Goal: Information Seeking & Learning: Learn about a topic

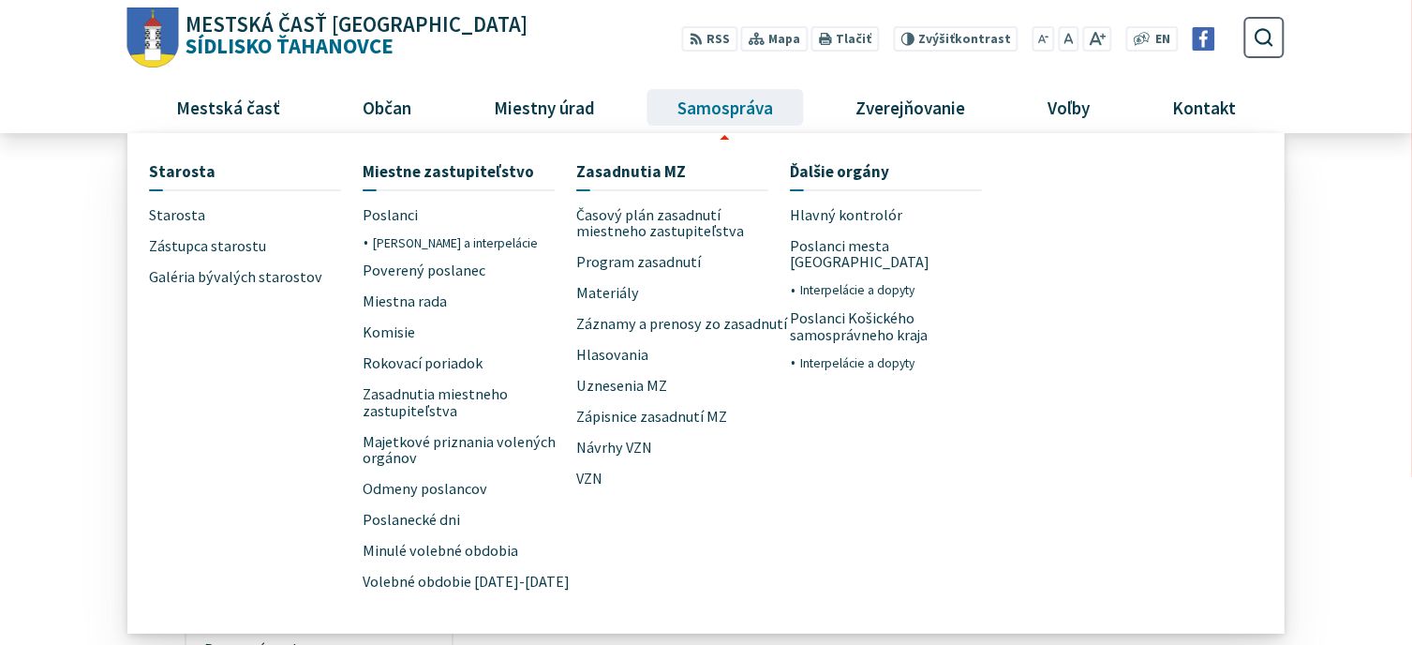
click at [727, 109] on span "Samospráva" at bounding box center [725, 107] width 110 height 51
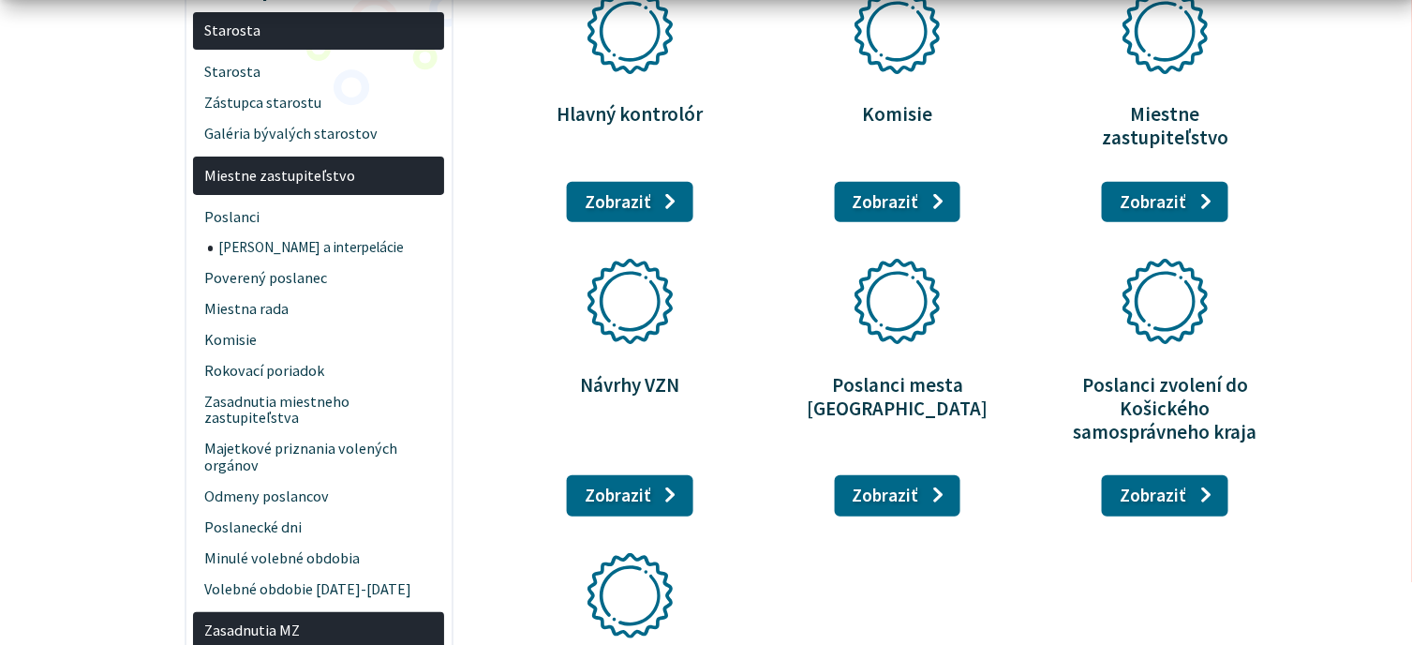
scroll to position [375, 0]
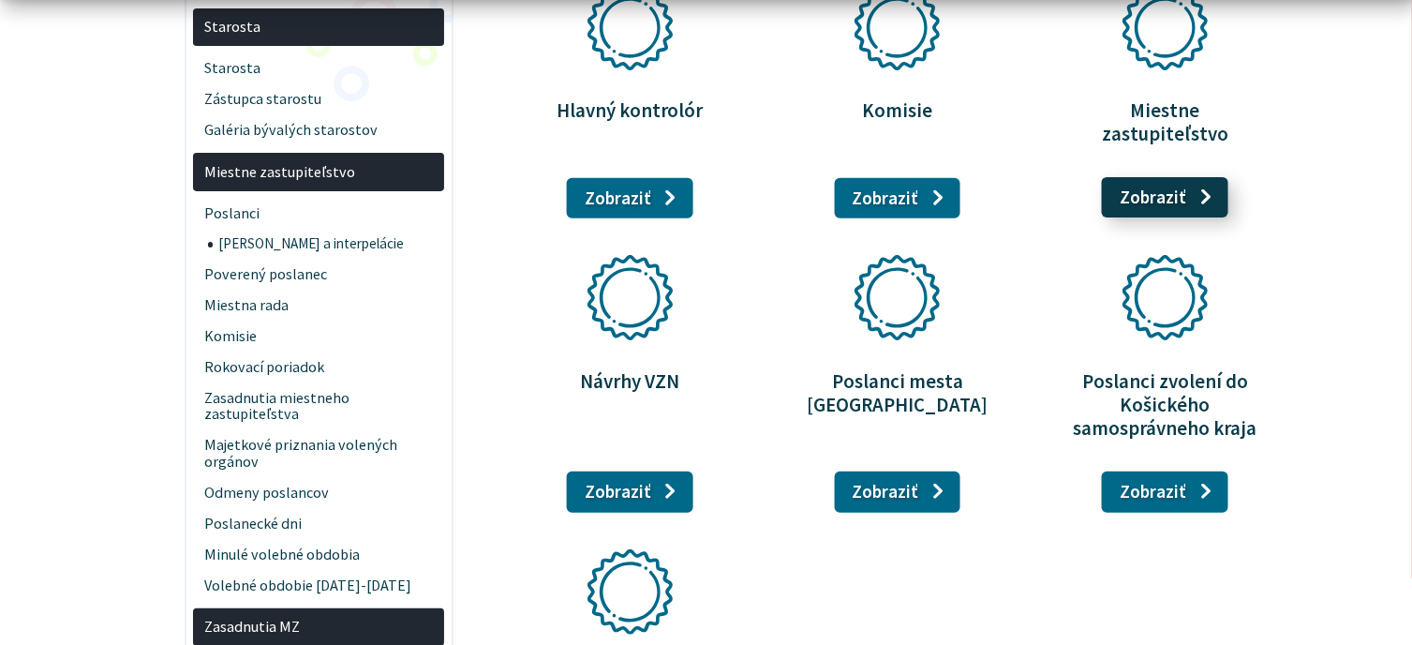
click at [1177, 177] on link "Zobraziť stránku Miestne zastupiteľstvo" at bounding box center [1165, 197] width 126 height 41
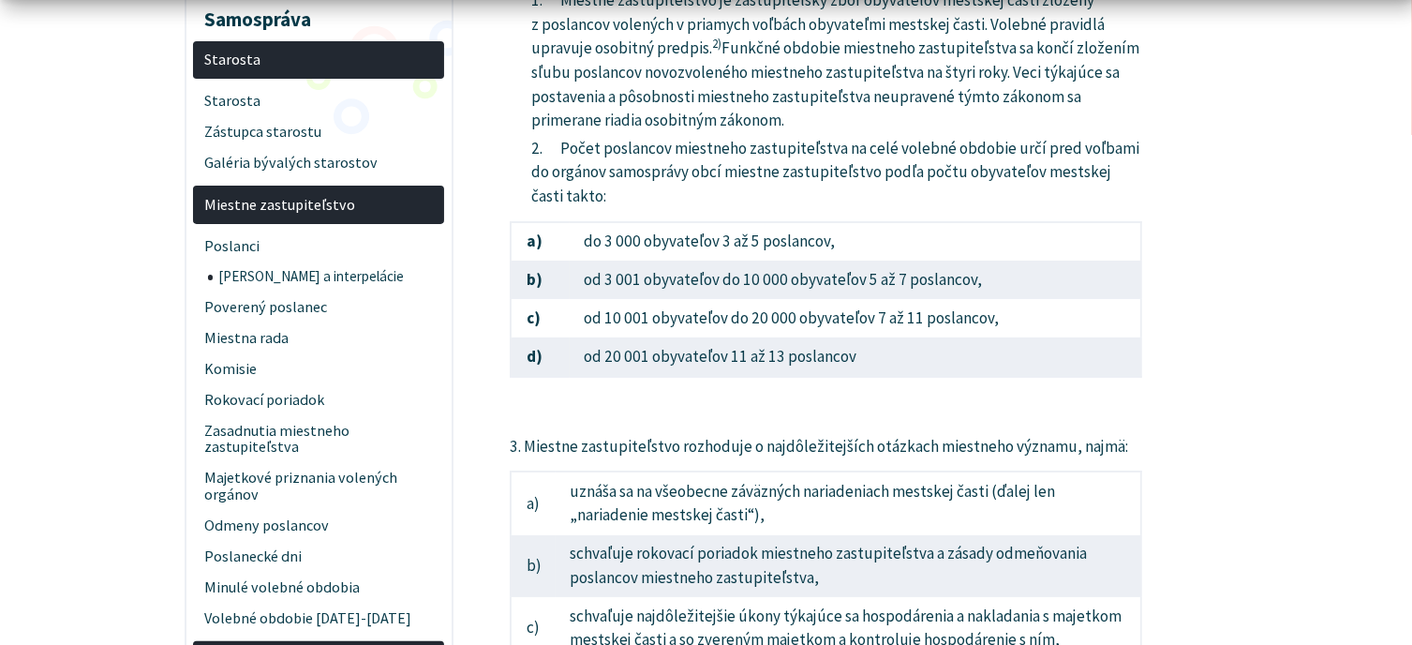
scroll to position [375, 0]
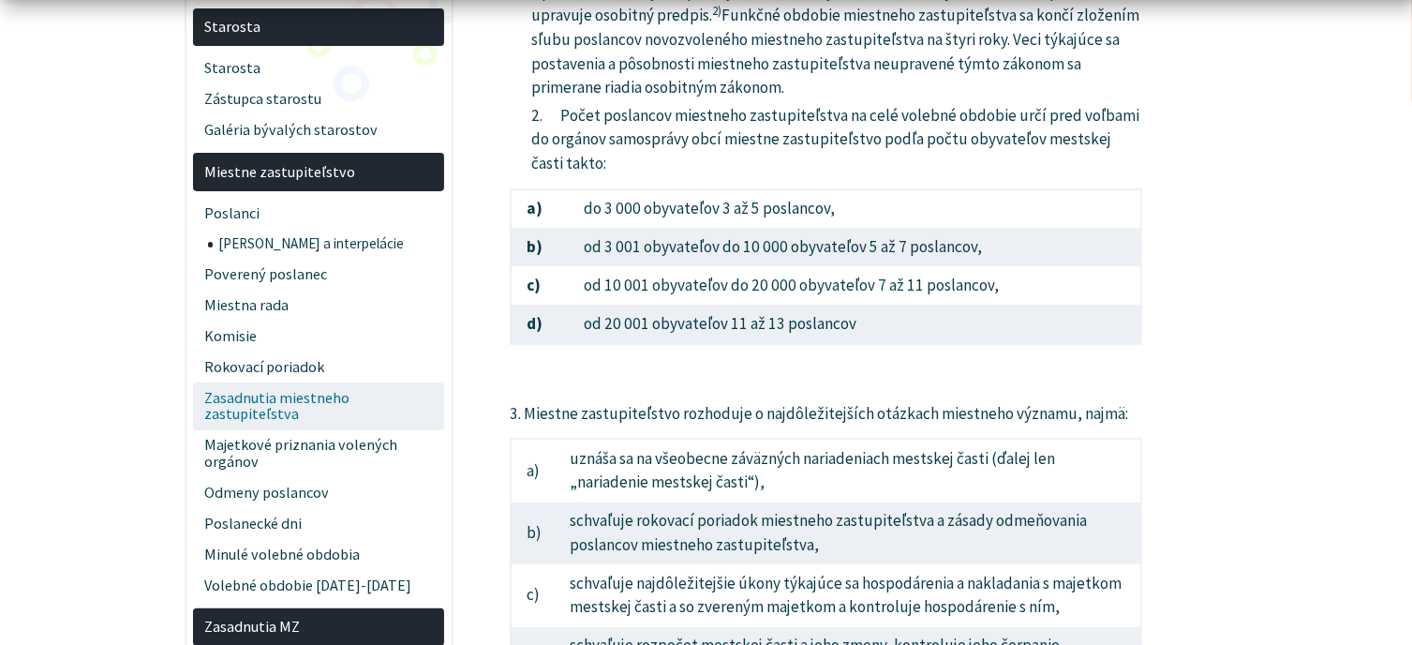
click at [257, 404] on span "Zasadnutia miestneho zastupiteľstva" at bounding box center [319, 406] width 230 height 48
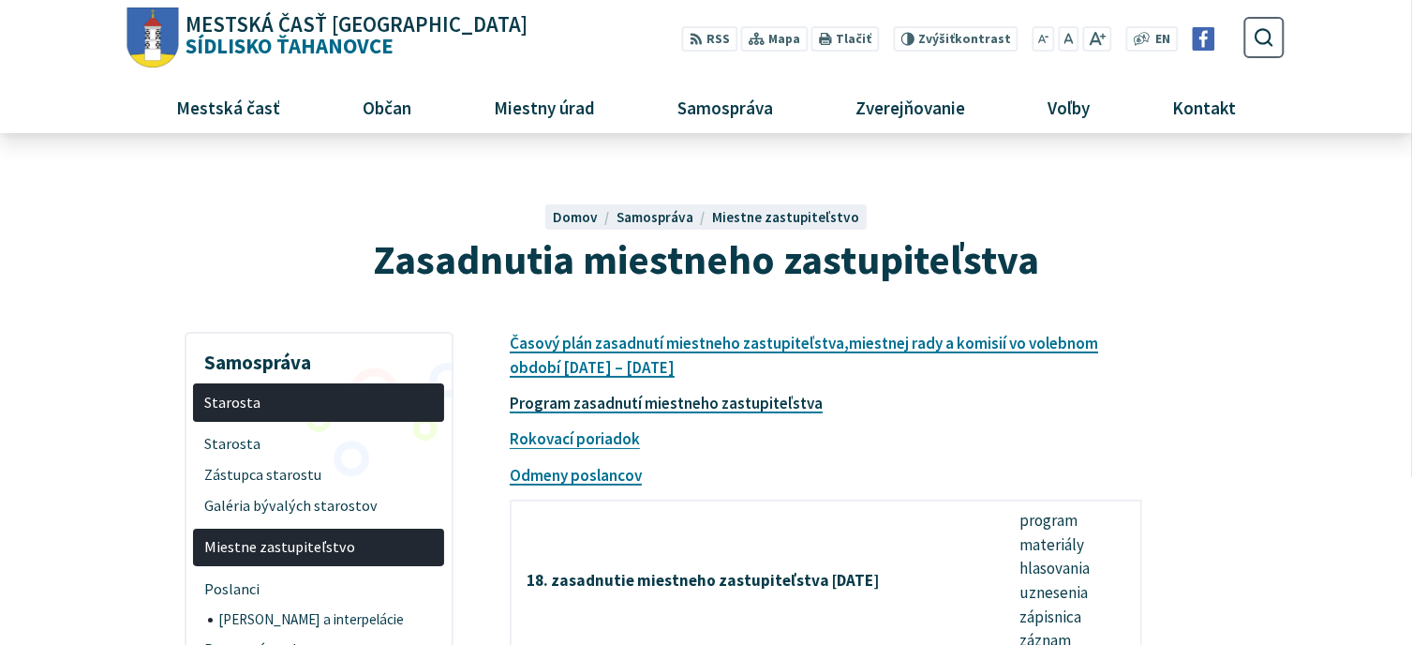
click at [686, 410] on link "Program zasadnutí miestneho zastupiteľstva" at bounding box center [666, 403] width 313 height 21
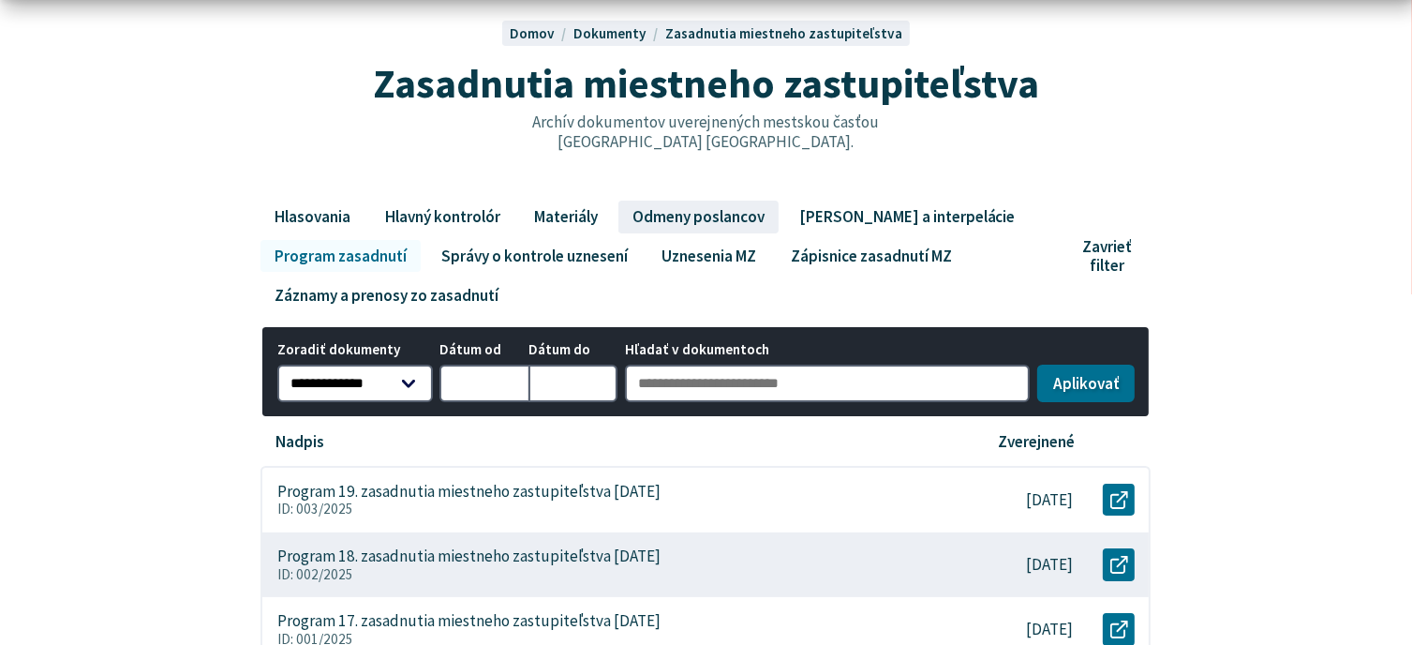
scroll to position [187, 0]
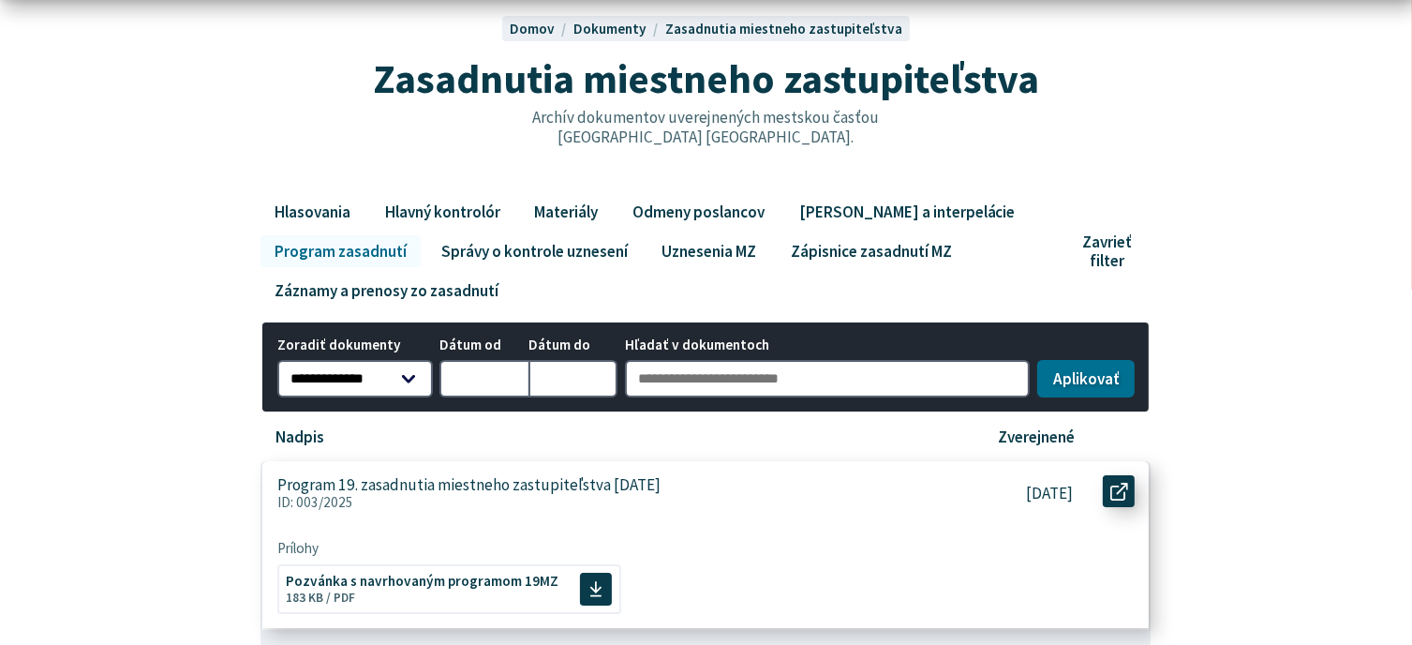
click at [1109, 497] on link "Otvoriť document Program 19. zasadnutia miestneho zastupiteľstva 03. 09. 2025 v…" at bounding box center [1119, 491] width 32 height 32
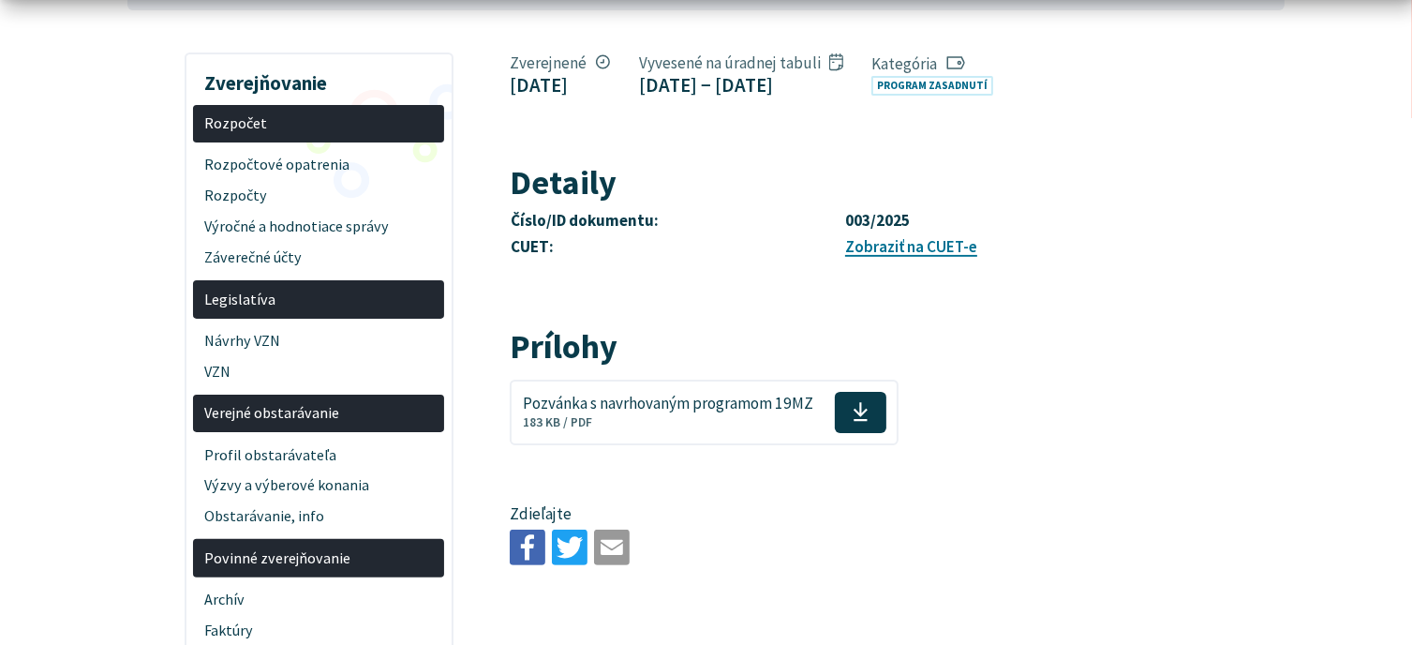
scroll to position [375, 0]
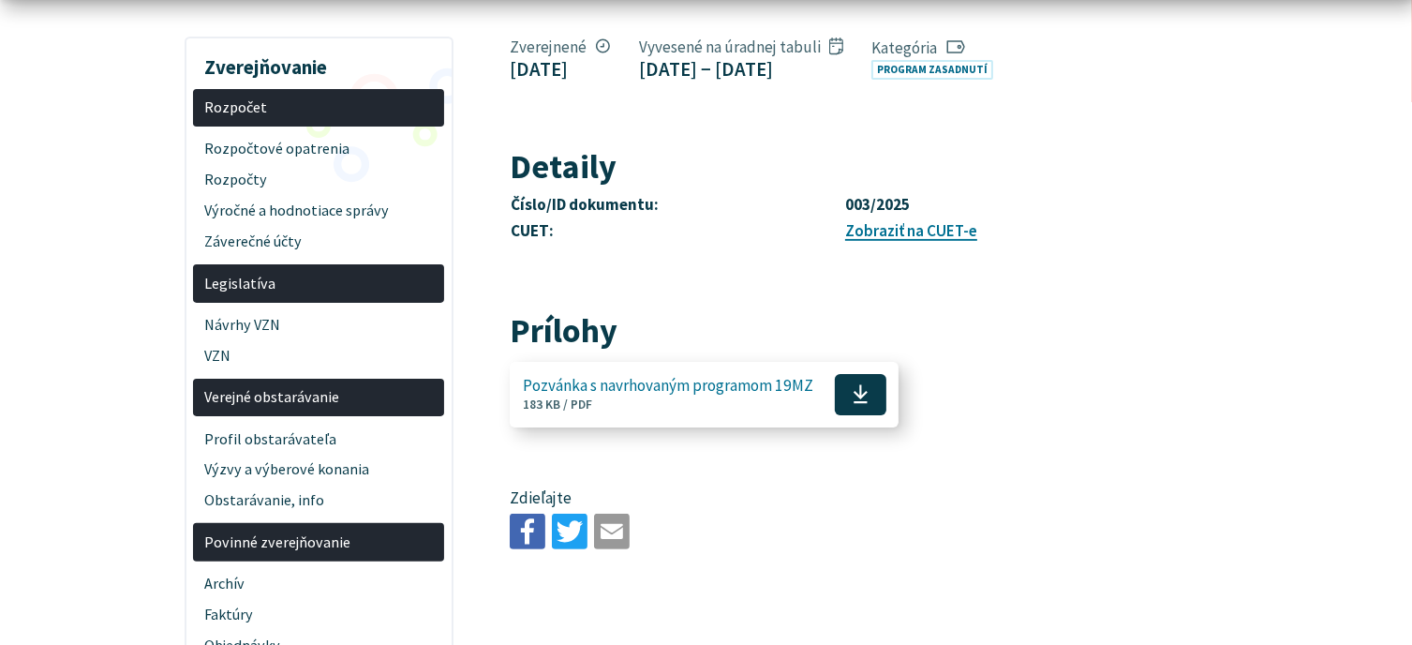
click at [853, 391] on icon at bounding box center [861, 394] width 16 height 22
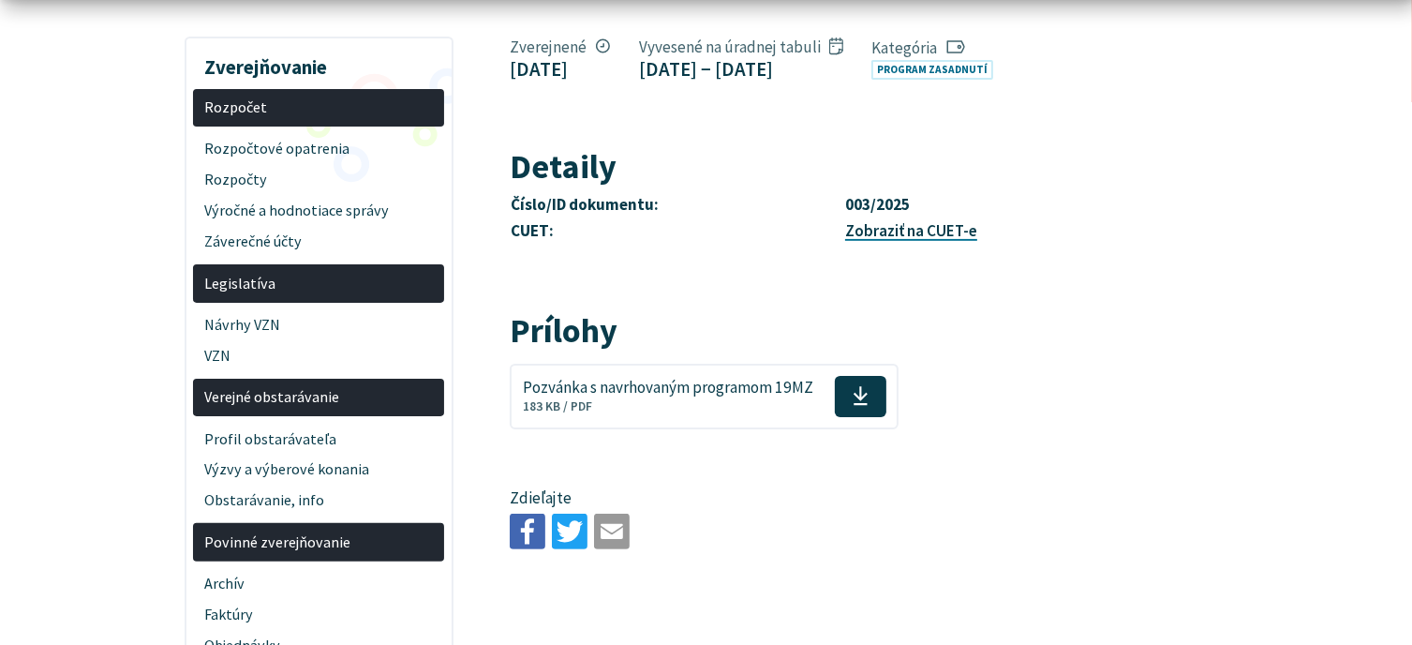
click at [909, 235] on link "Zobraziť na CUET-e" at bounding box center [911, 230] width 132 height 21
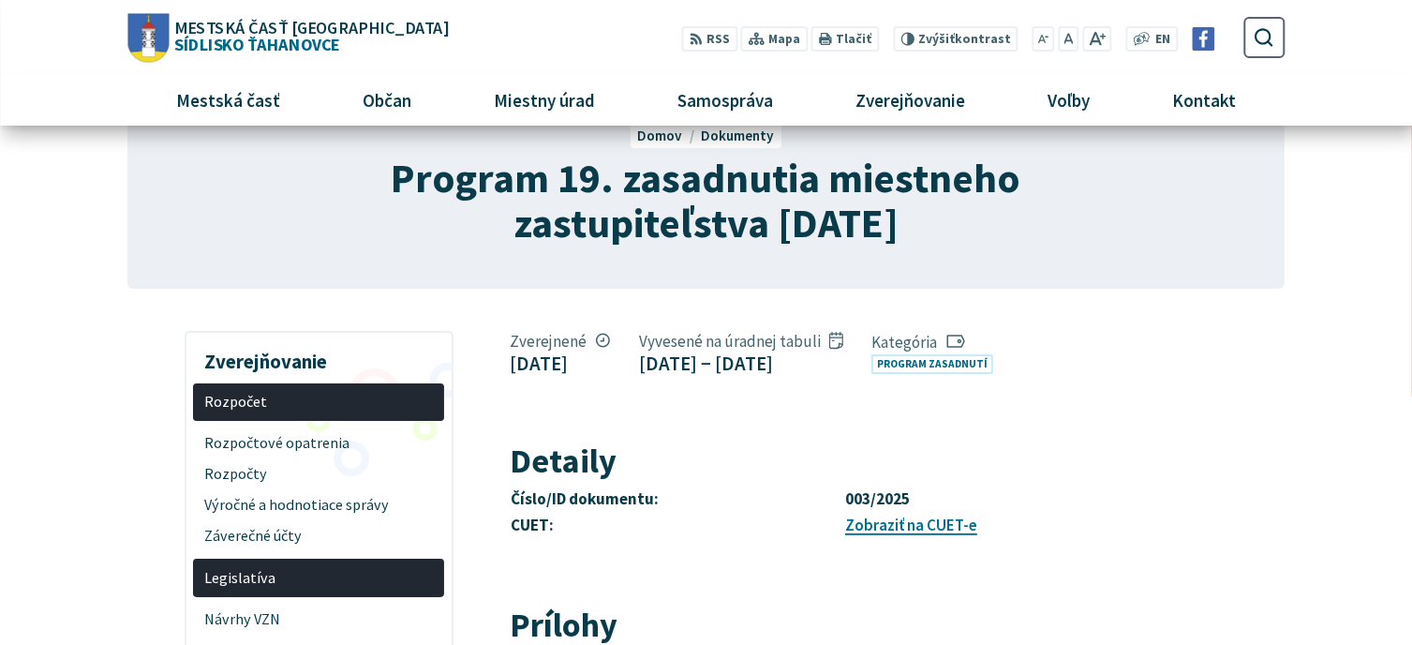
scroll to position [0, 0]
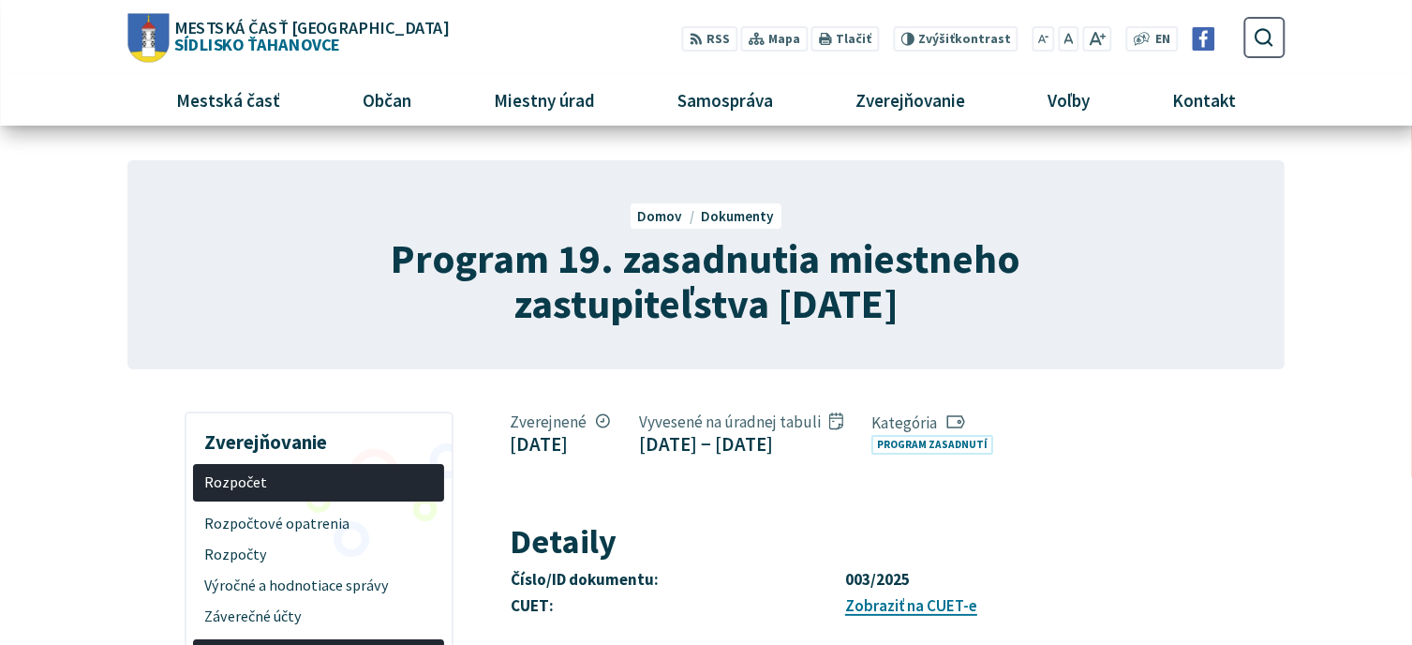
click at [730, 213] on span "Dokumenty" at bounding box center [738, 216] width 73 height 18
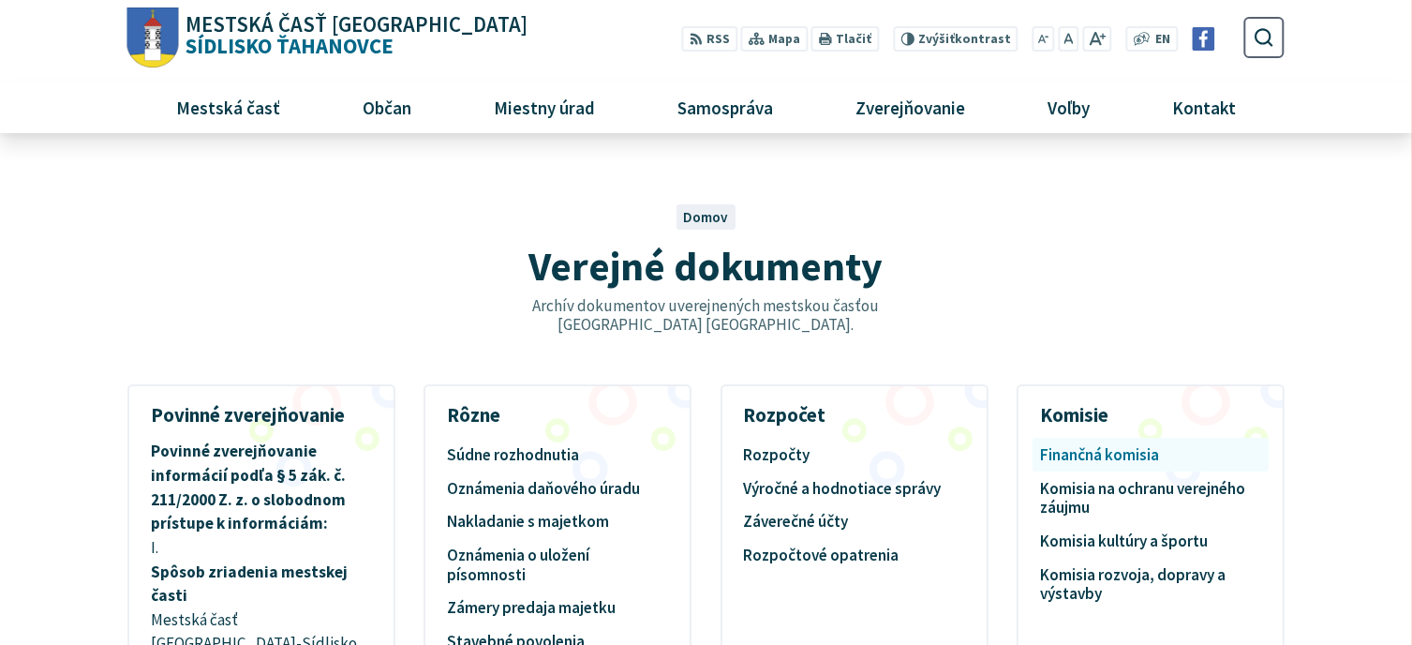
click at [1116, 448] on link "Finančná komisia" at bounding box center [1150, 454] width 221 height 30
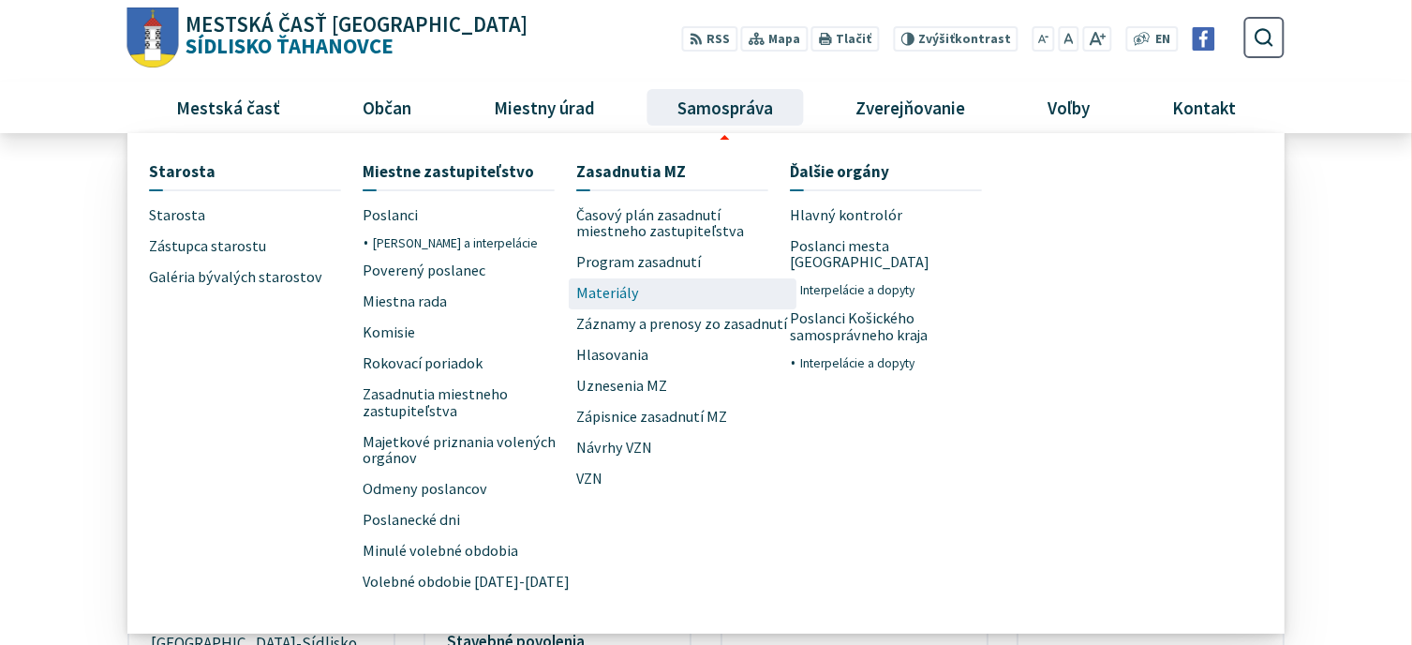
click at [614, 297] on span "Materiály" at bounding box center [607, 293] width 63 height 31
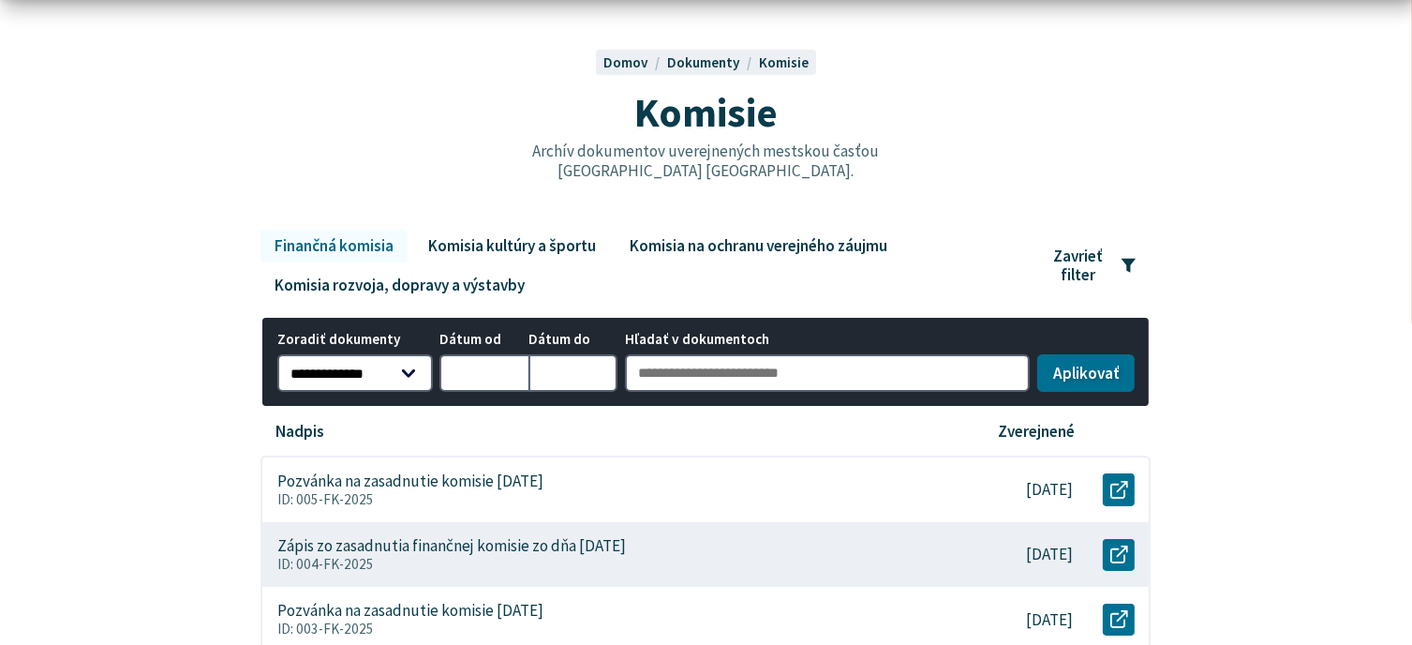
scroll to position [187, 0]
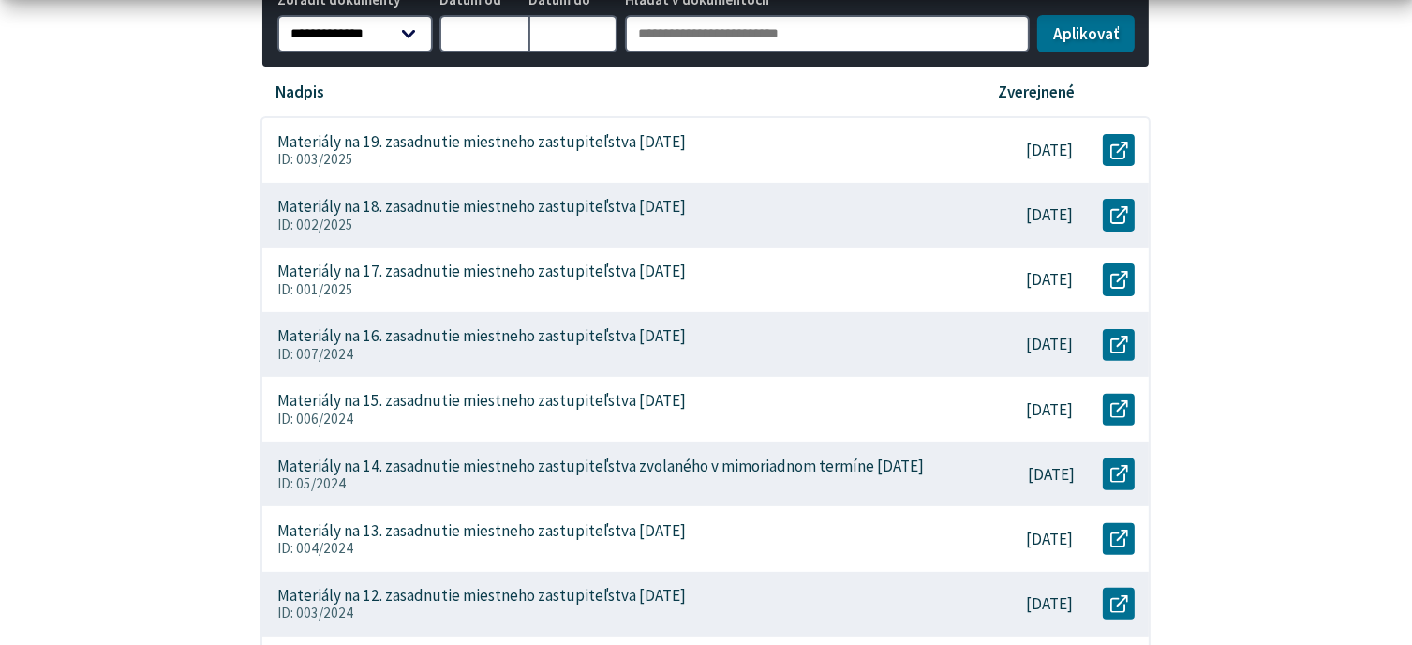
scroll to position [562, 0]
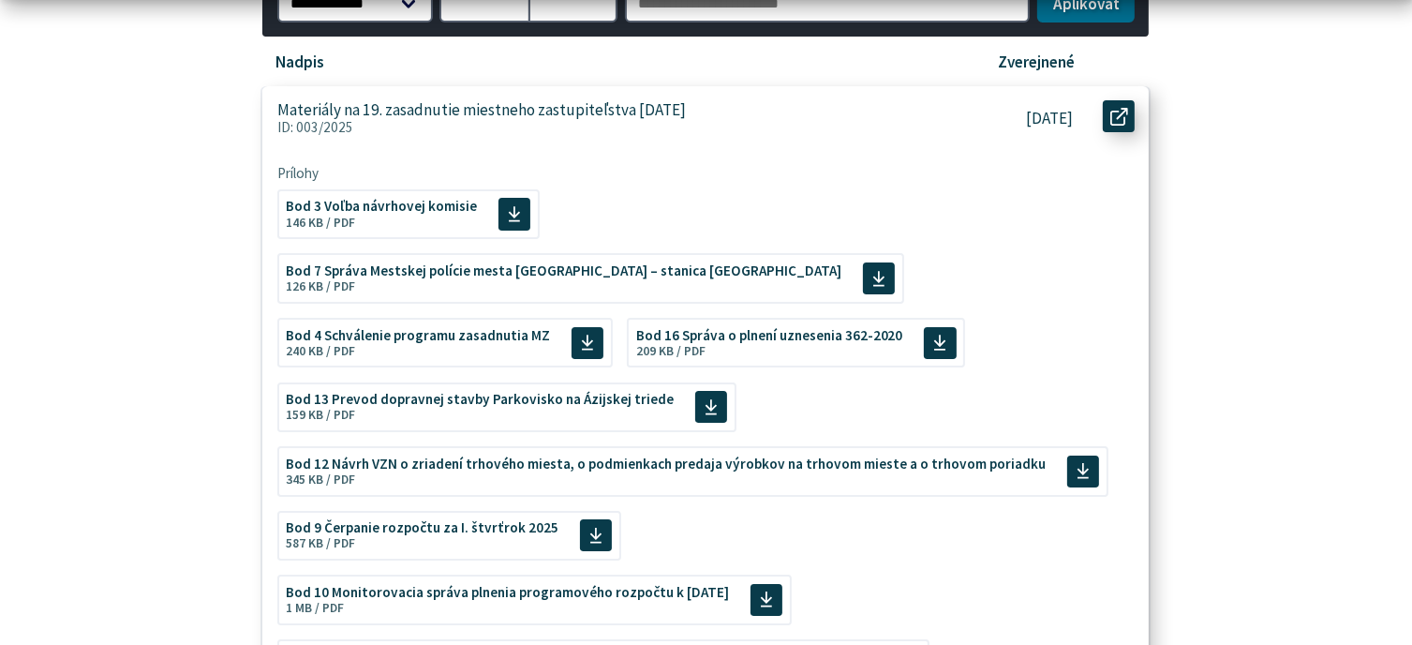
click at [1122, 114] on icon at bounding box center [1119, 117] width 18 height 18
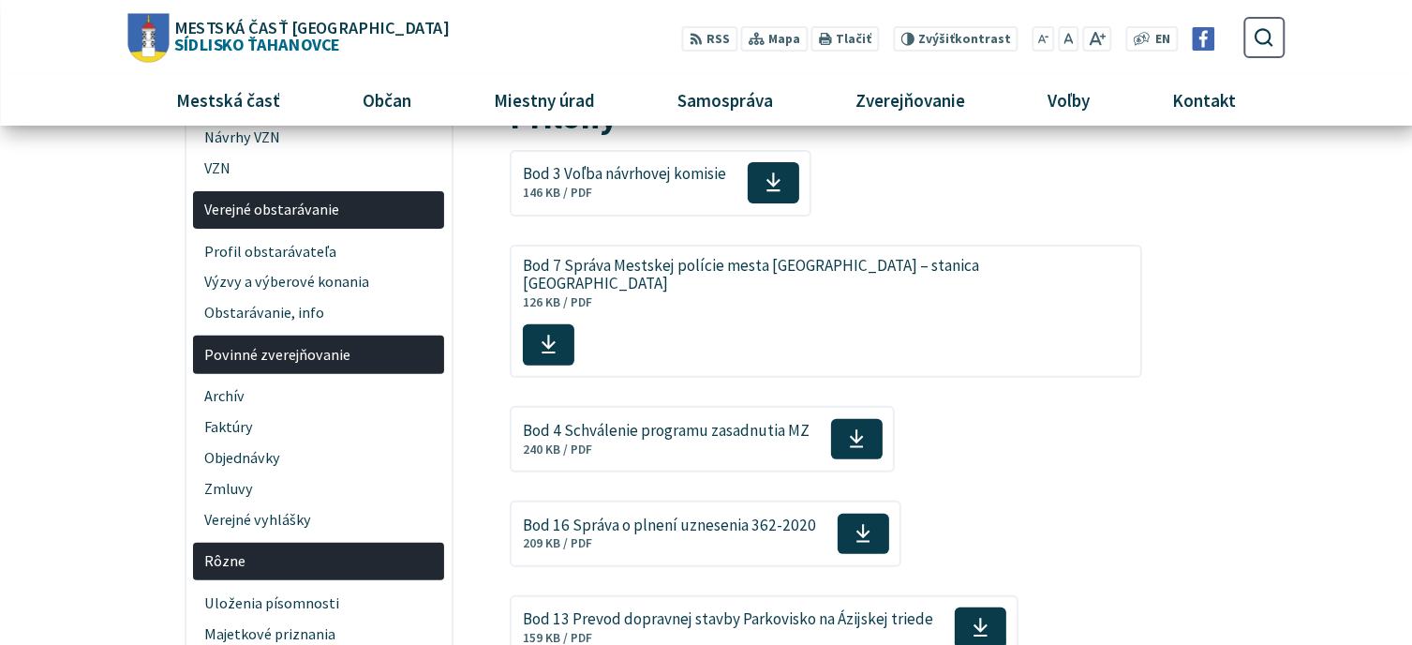
scroll to position [468, 0]
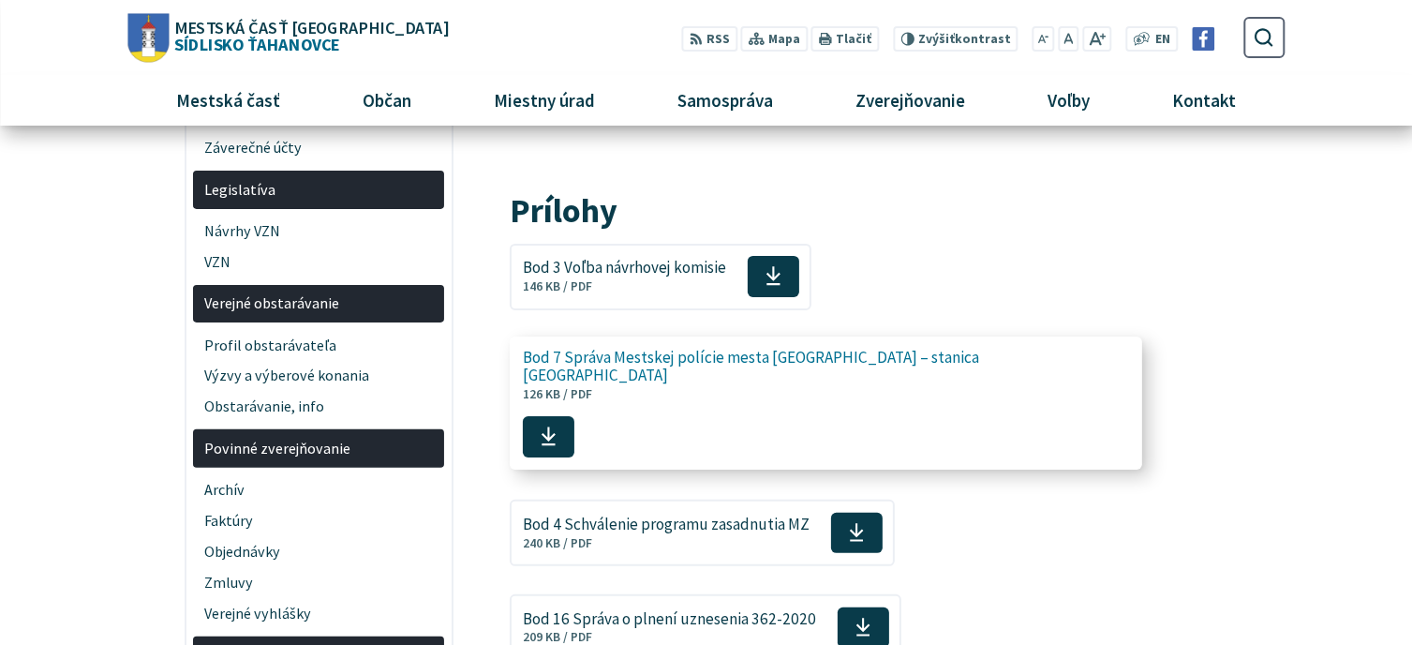
click at [557, 425] on icon at bounding box center [549, 436] width 16 height 22
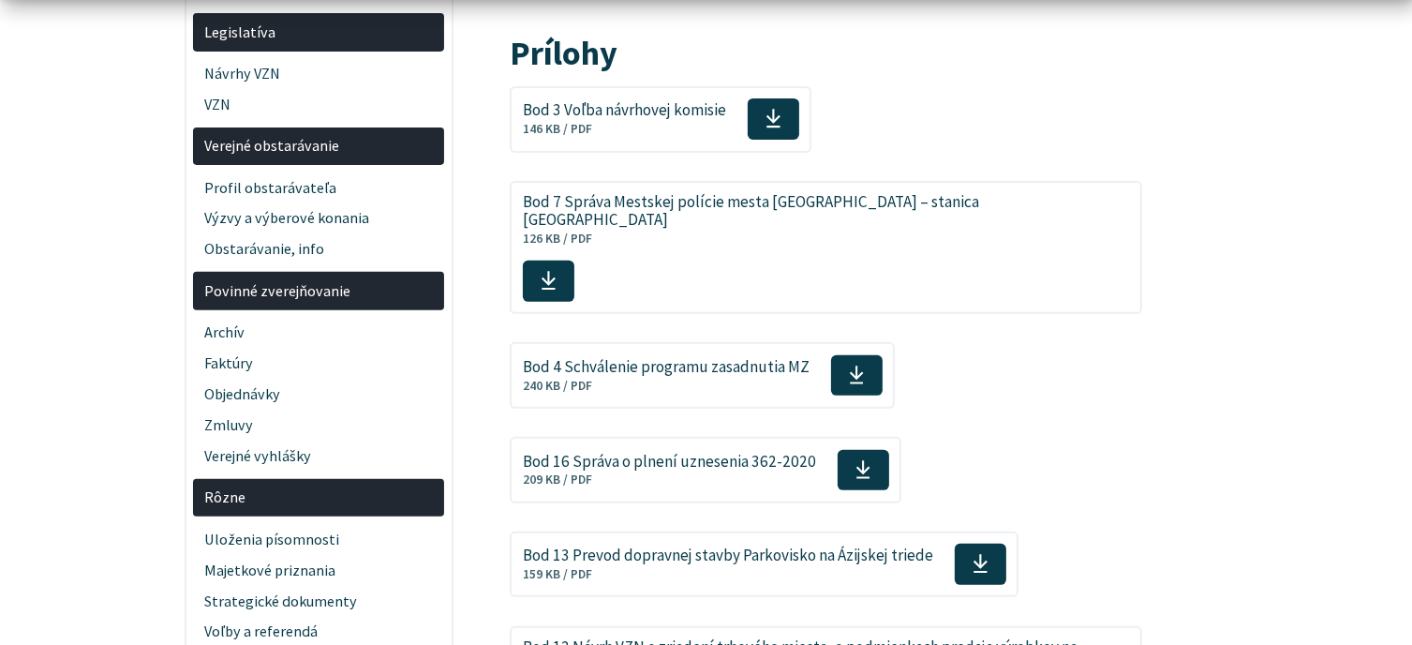
scroll to position [656, 0]
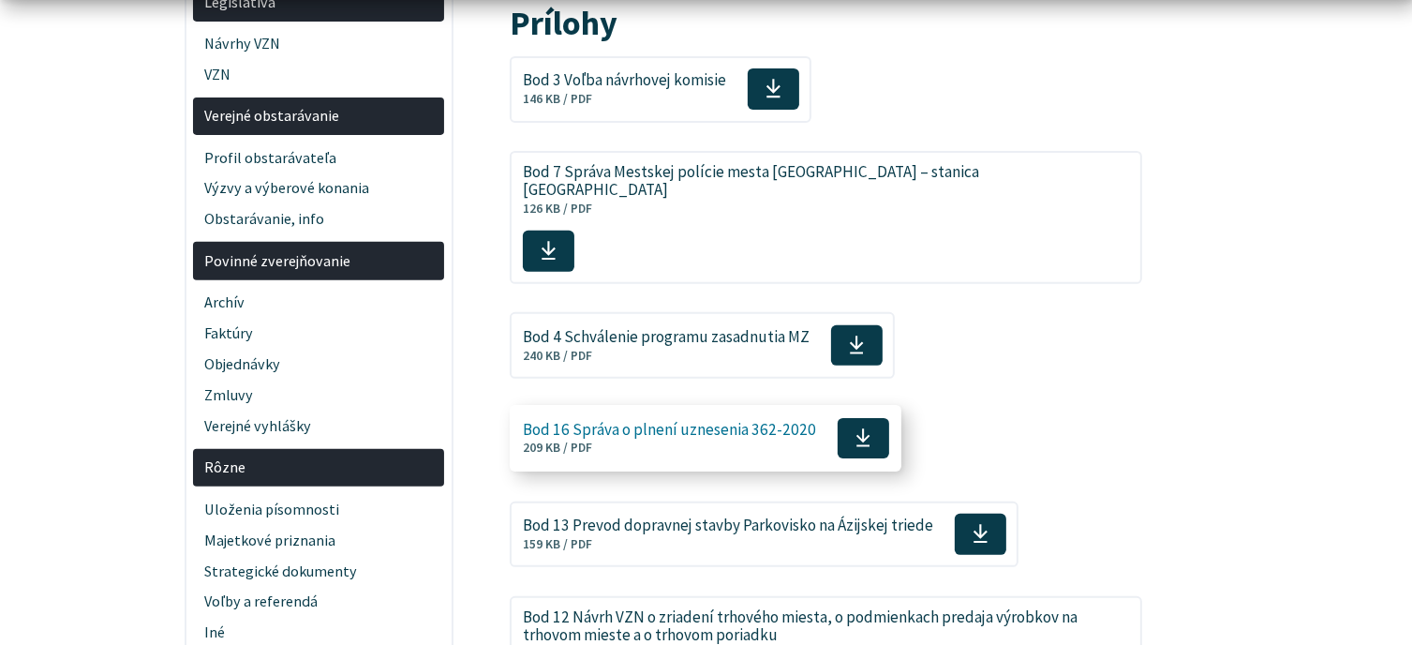
click at [866, 418] on span at bounding box center [864, 438] width 52 height 41
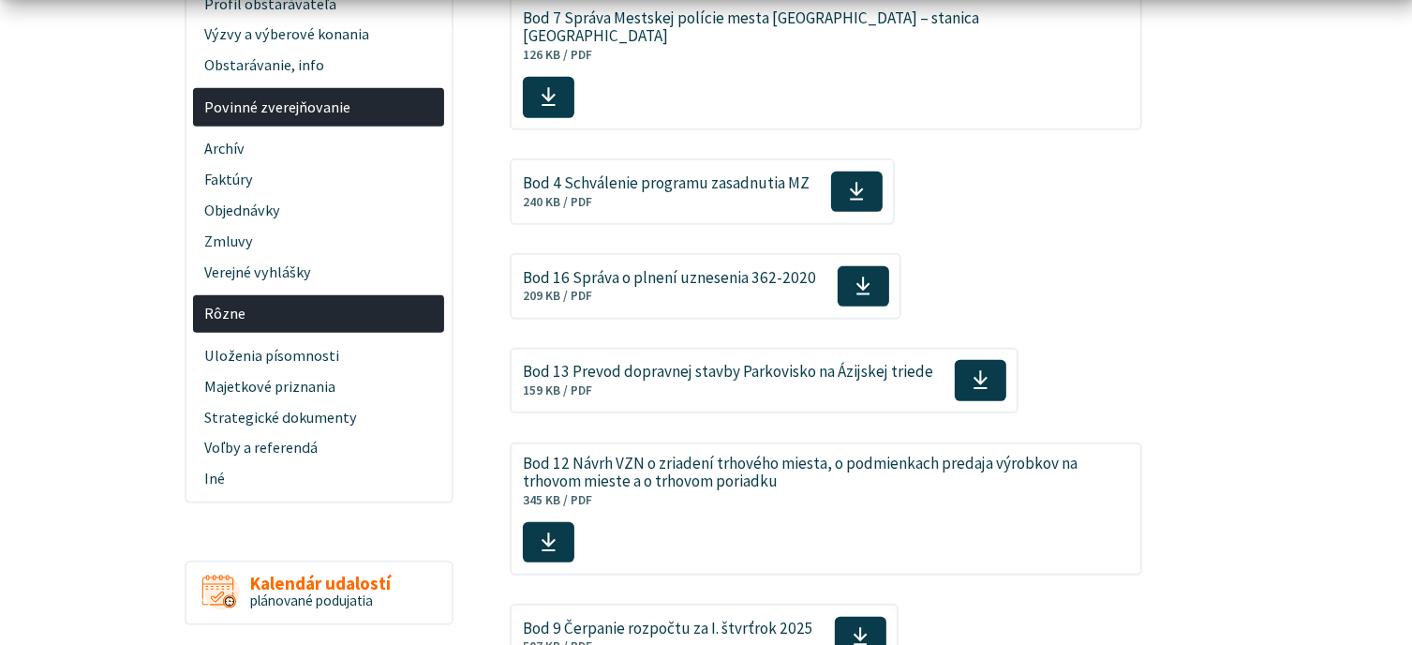
scroll to position [843, 0]
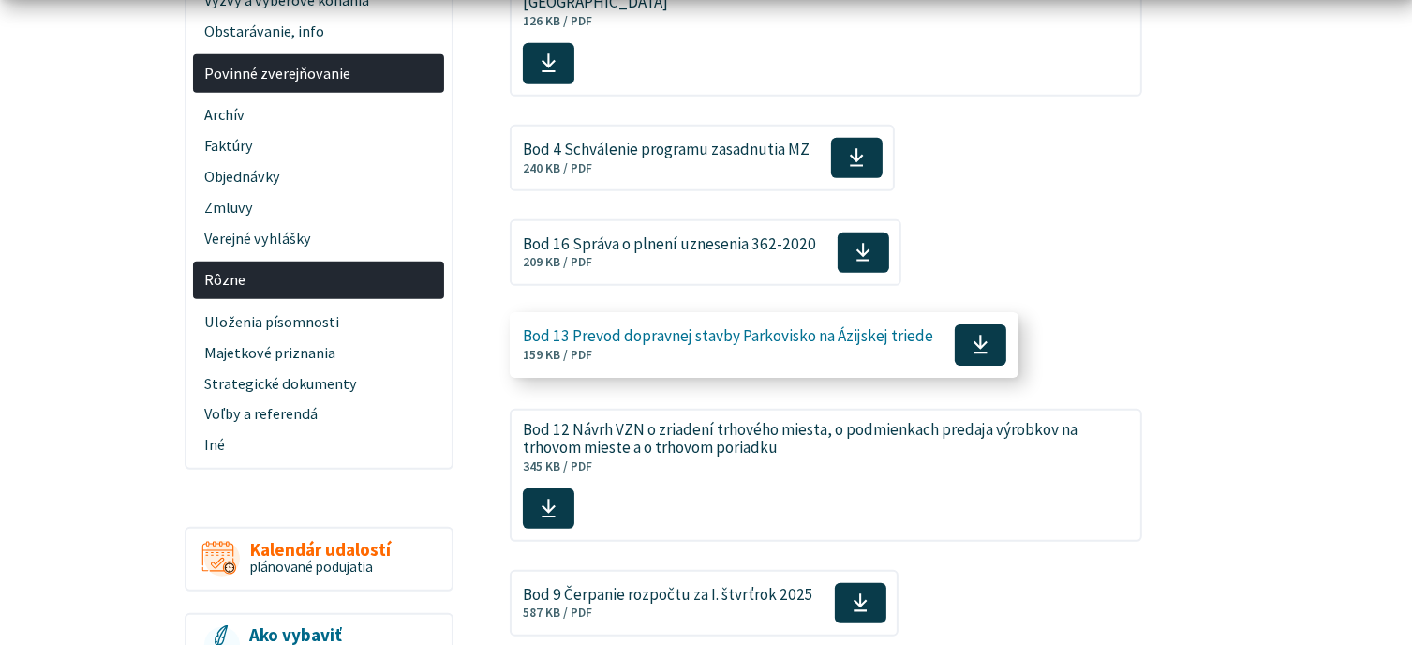
click at [974, 334] on icon at bounding box center [980, 345] width 16 height 22
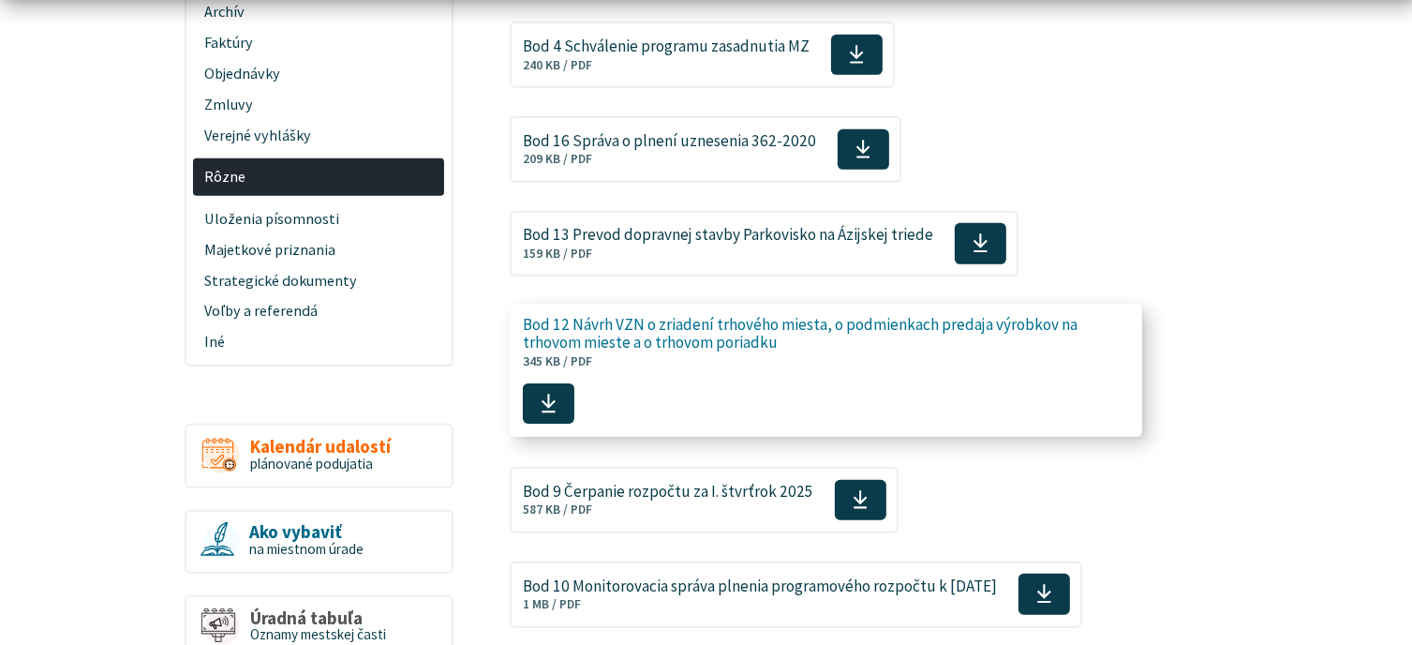
scroll to position [1031, 0]
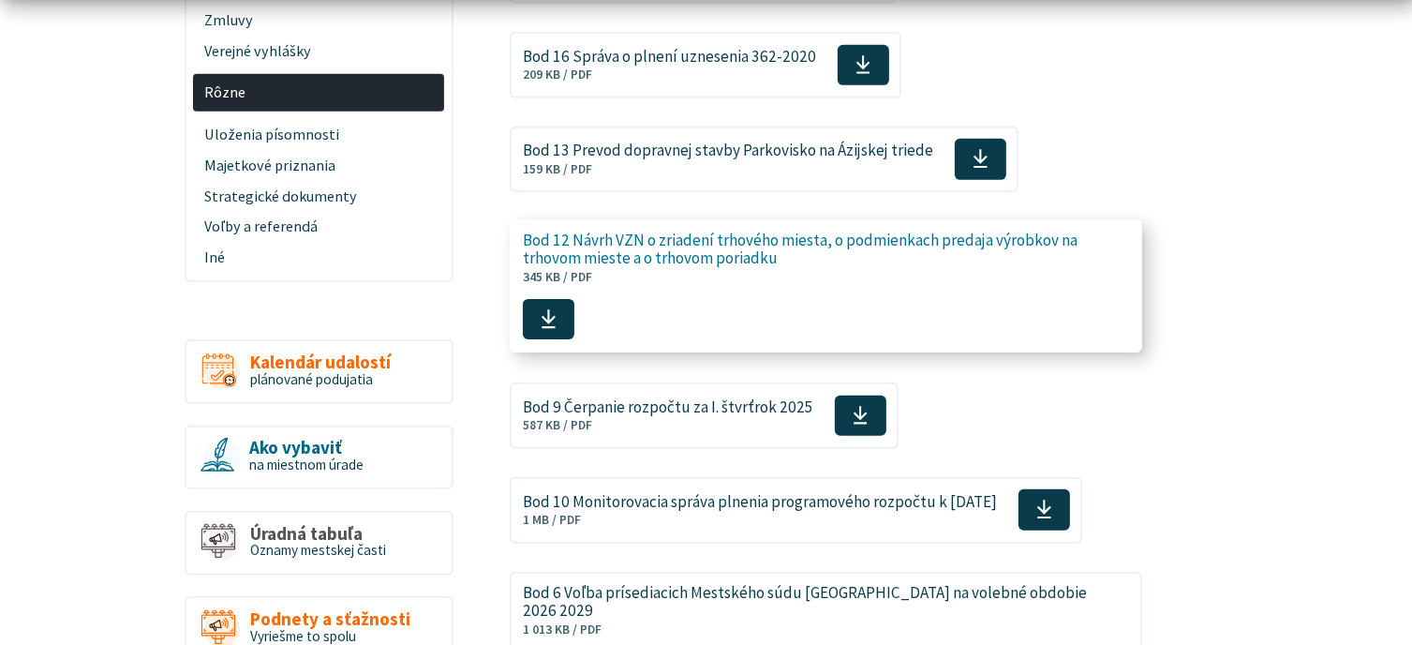
click at [551, 308] on icon at bounding box center [549, 319] width 16 height 22
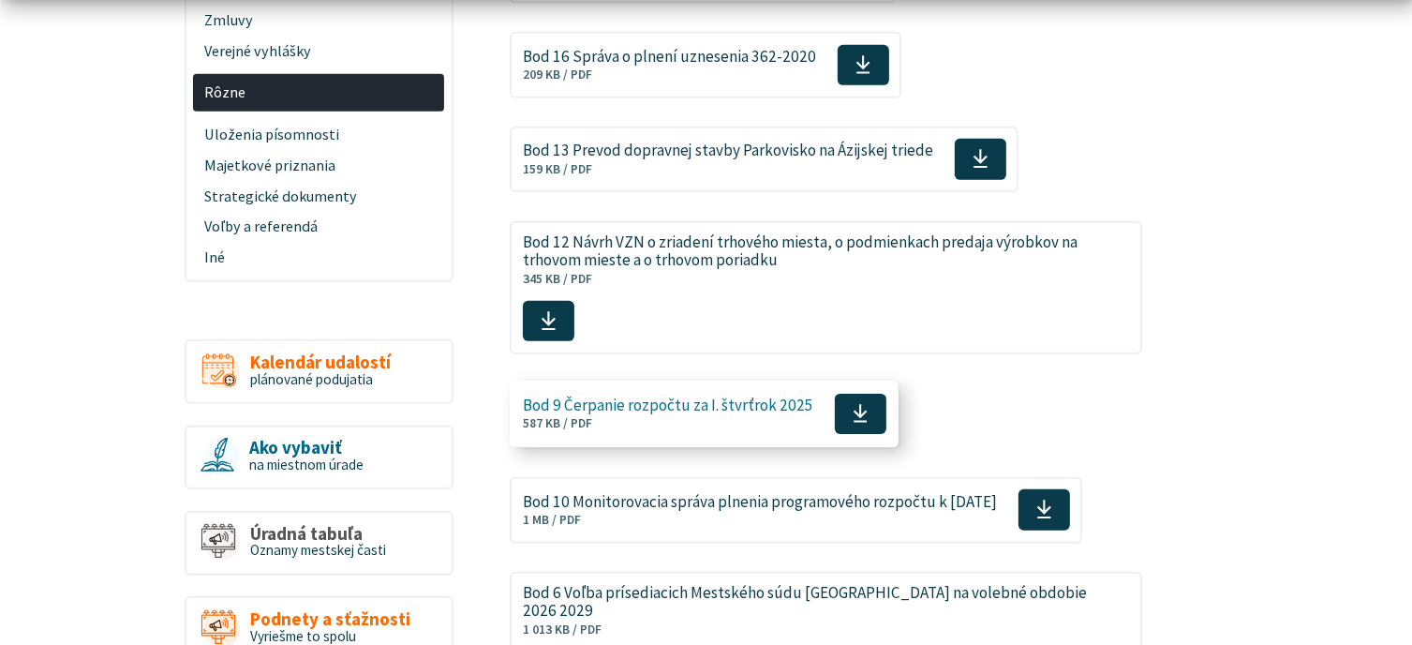
click at [853, 403] on icon at bounding box center [861, 414] width 16 height 22
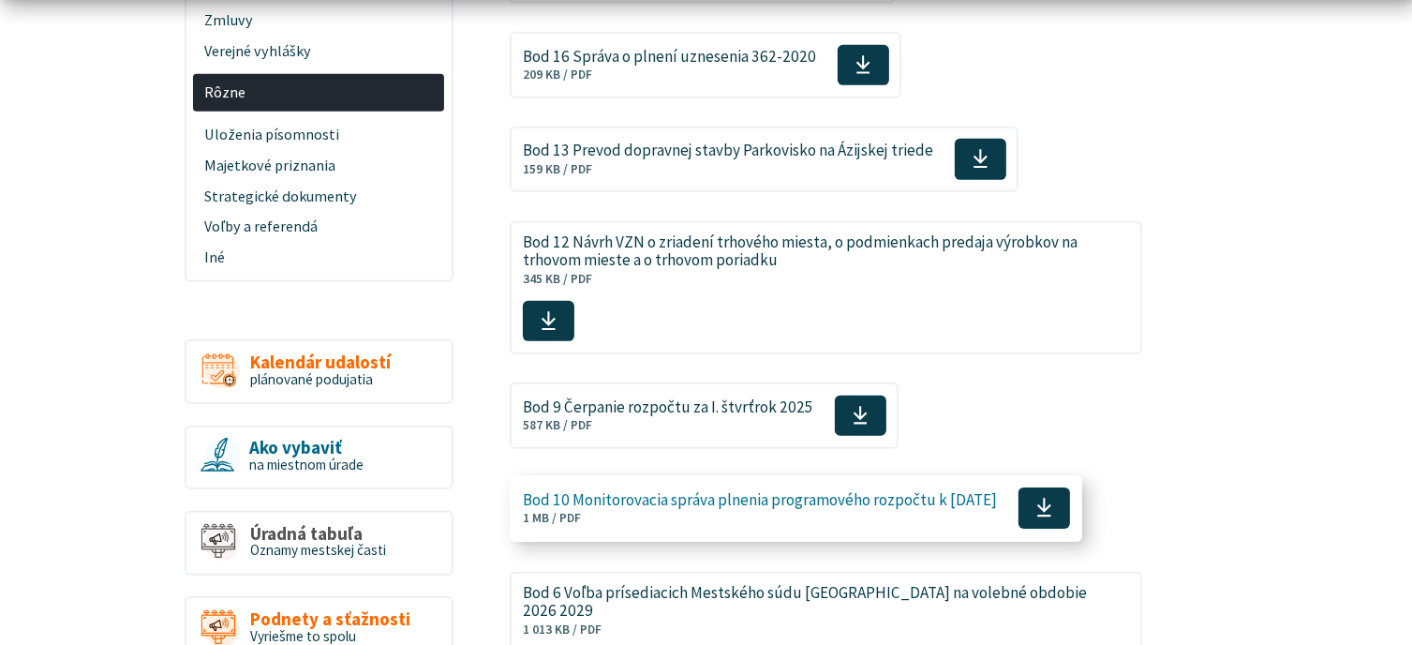
click at [1051, 498] on use at bounding box center [1044, 507] width 14 height 19
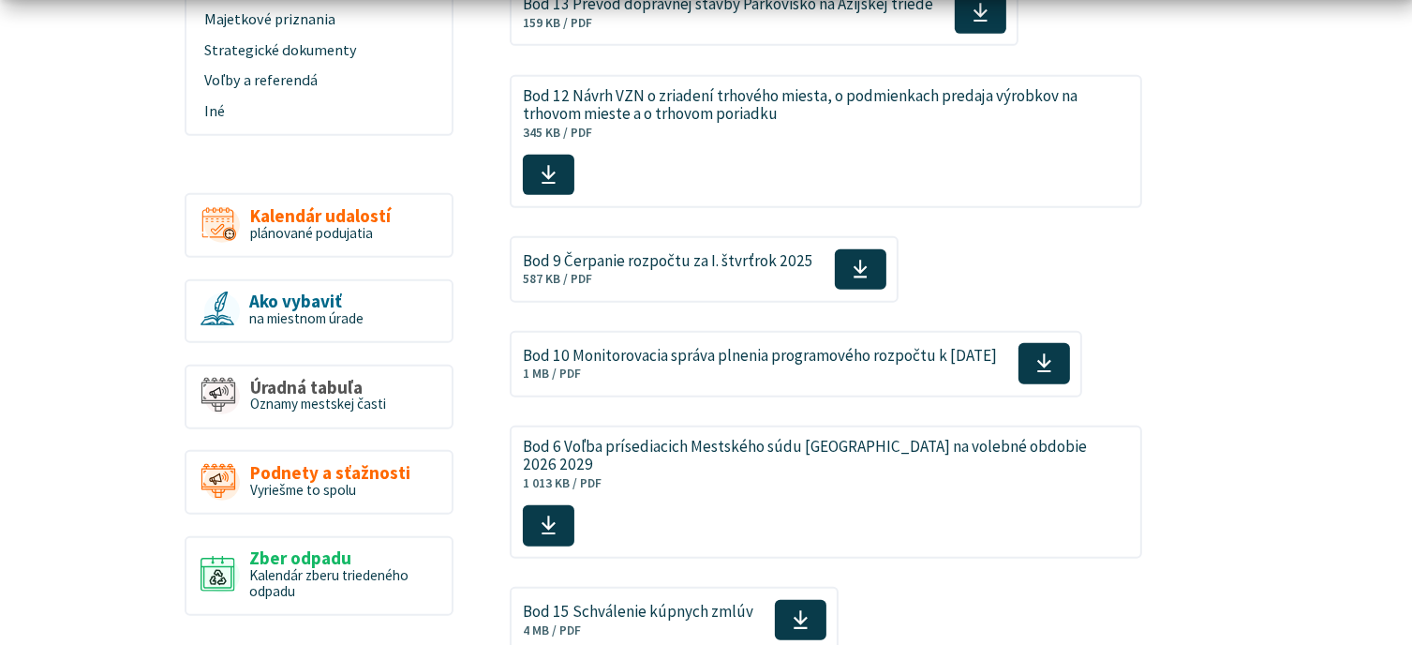
scroll to position [1218, 0]
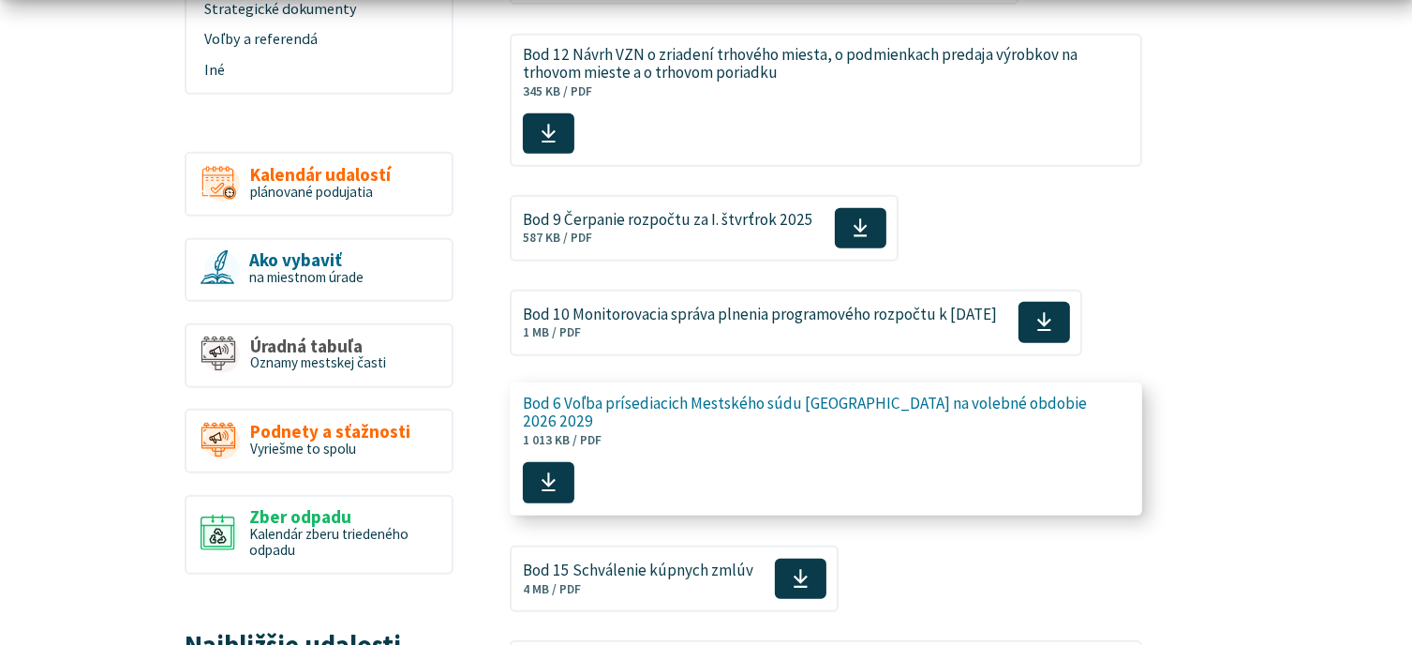
click at [557, 471] on icon at bounding box center [549, 482] width 16 height 22
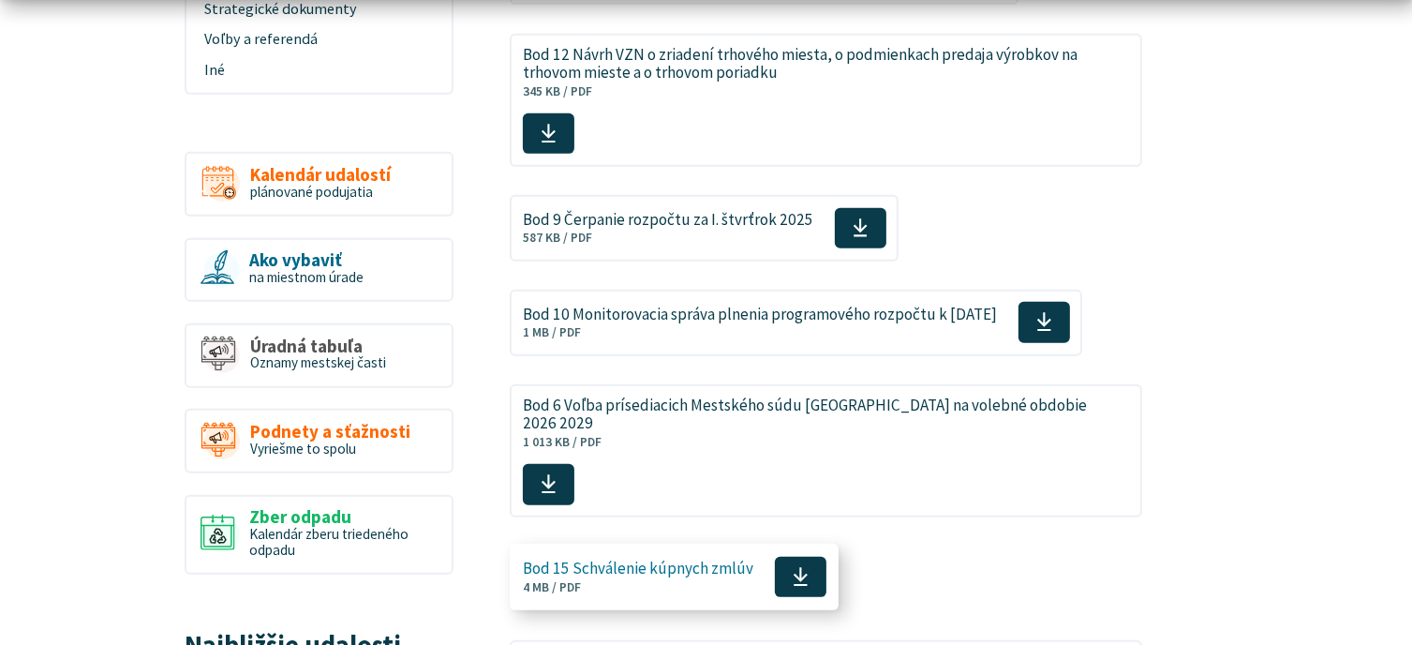
click at [793, 566] on icon at bounding box center [801, 577] width 16 height 22
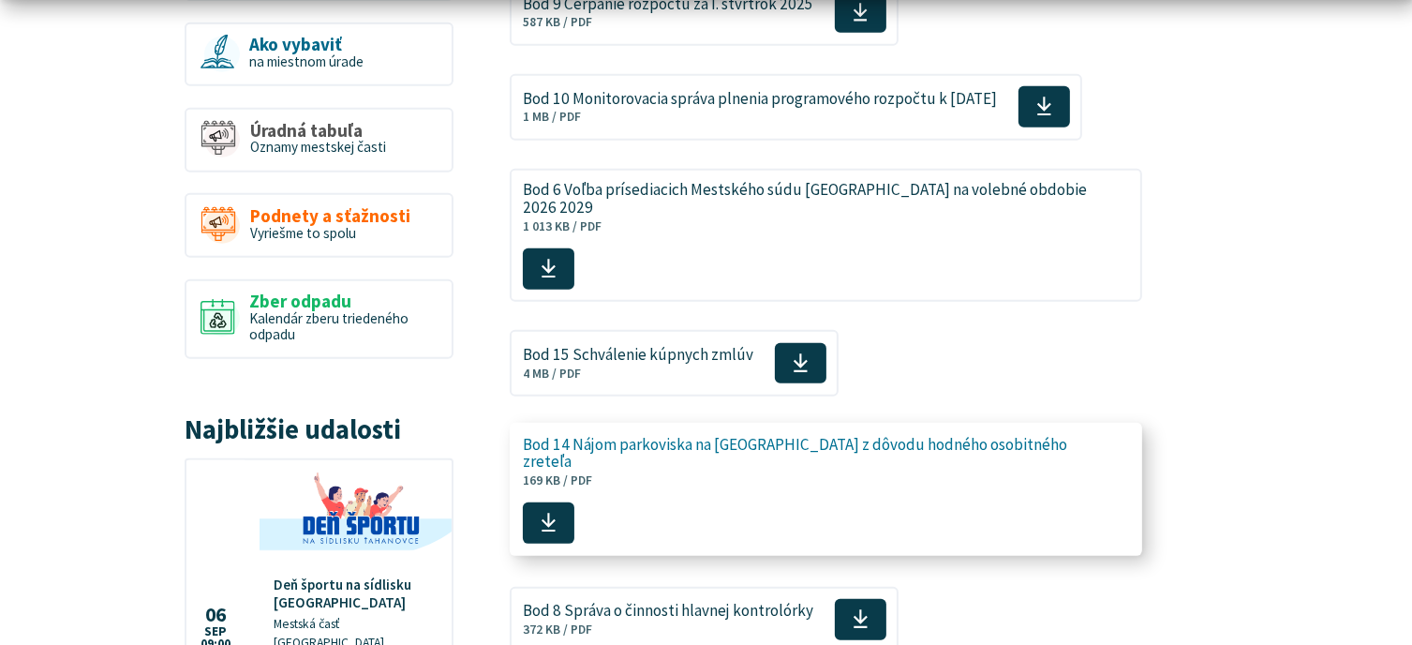
scroll to position [1499, 0]
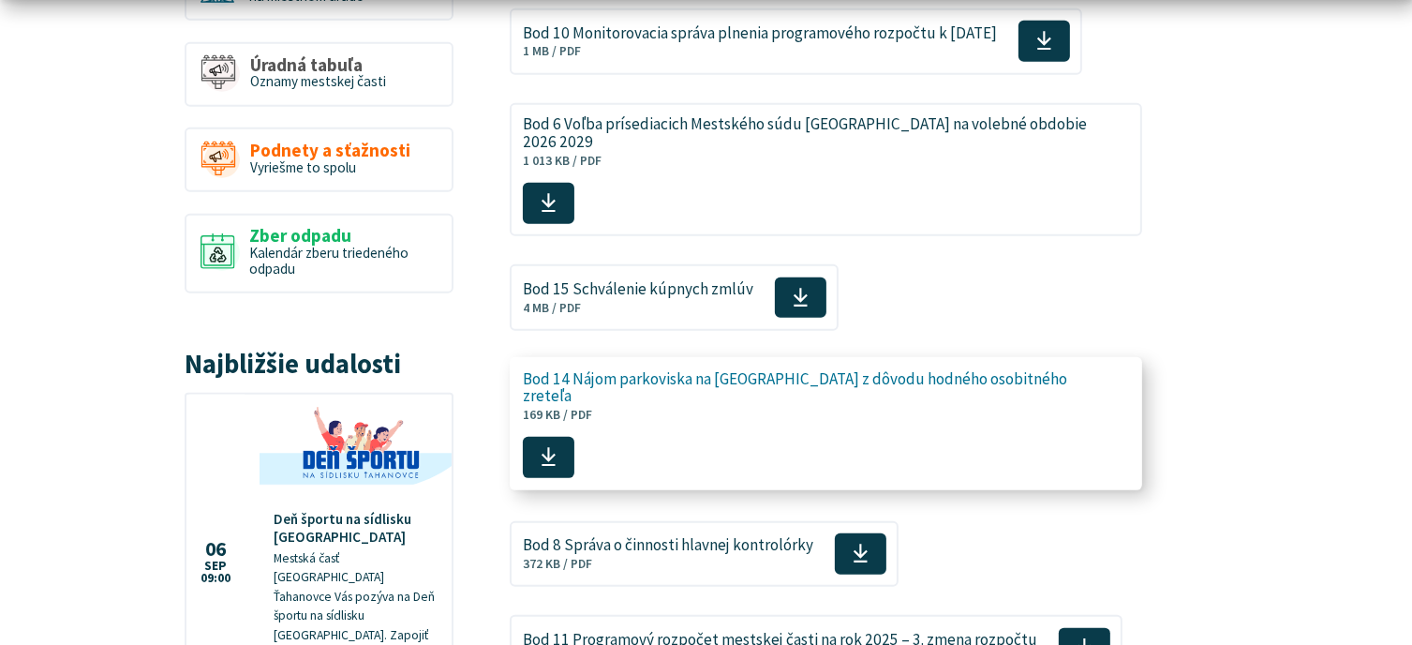
click at [543, 446] on icon at bounding box center [549, 457] width 16 height 22
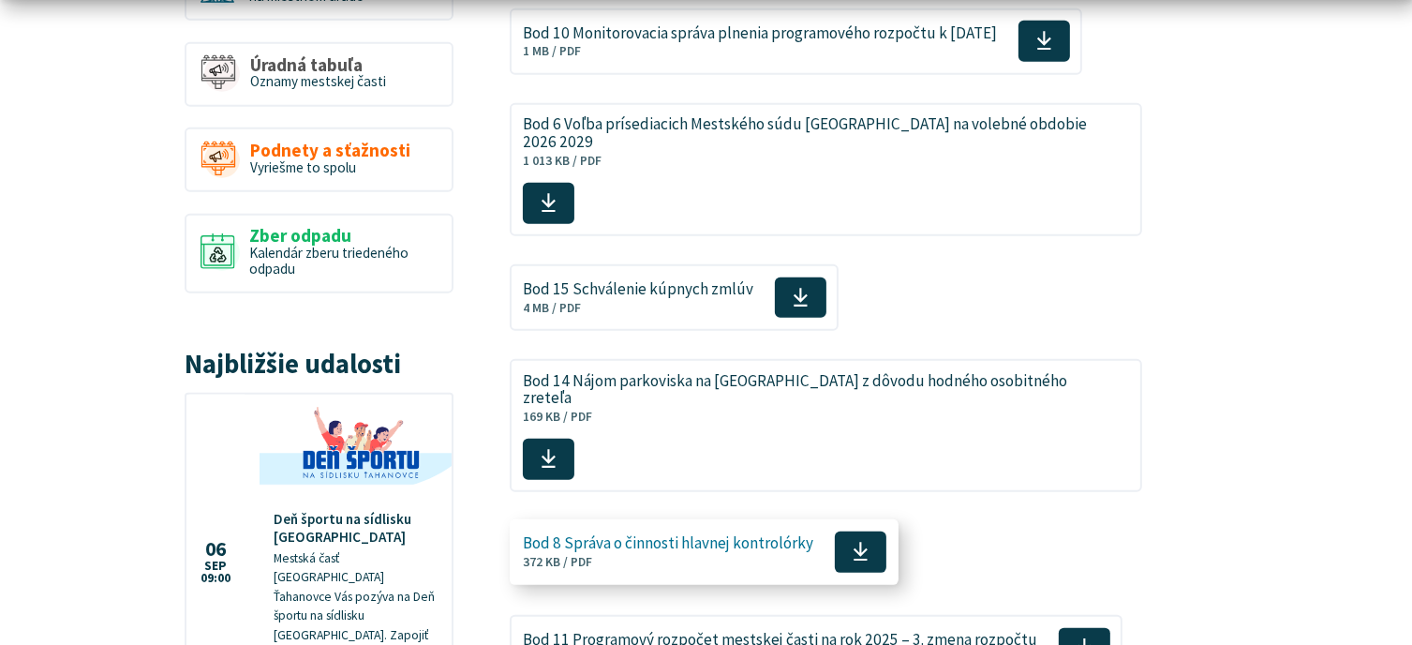
click at [872, 531] on span at bounding box center [861, 551] width 52 height 41
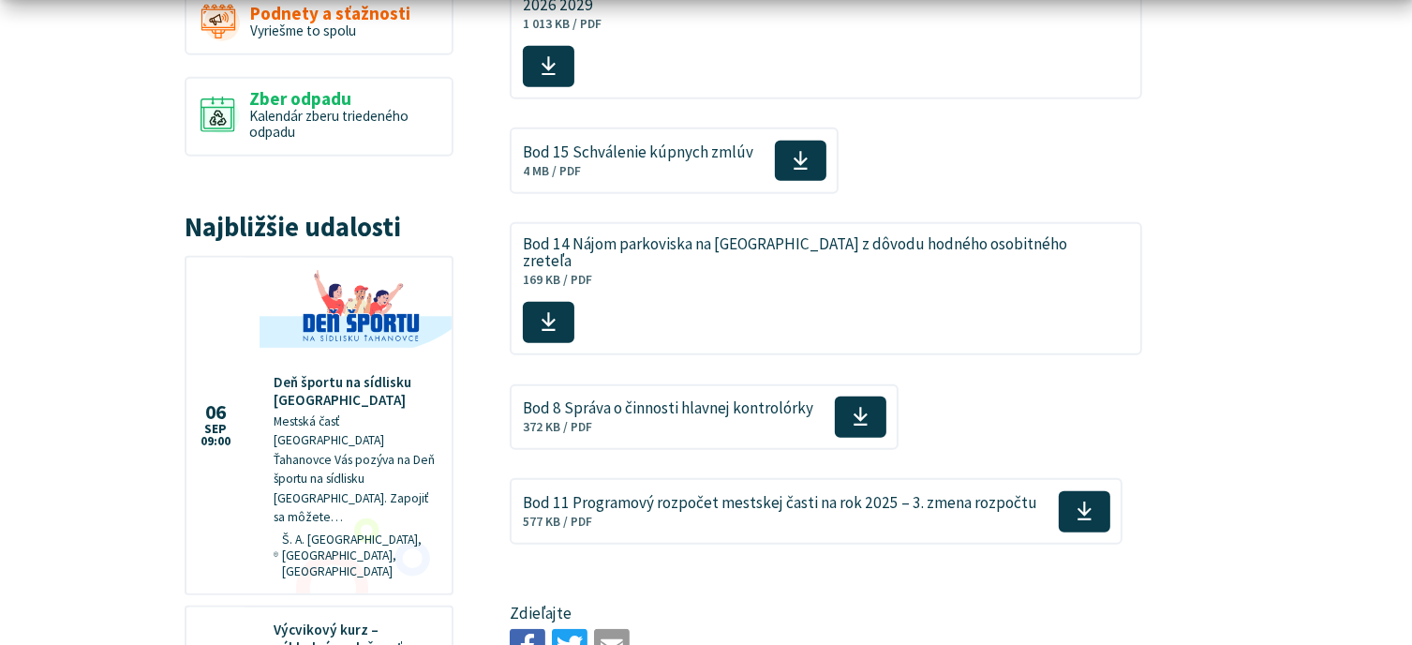
scroll to position [1686, 0]
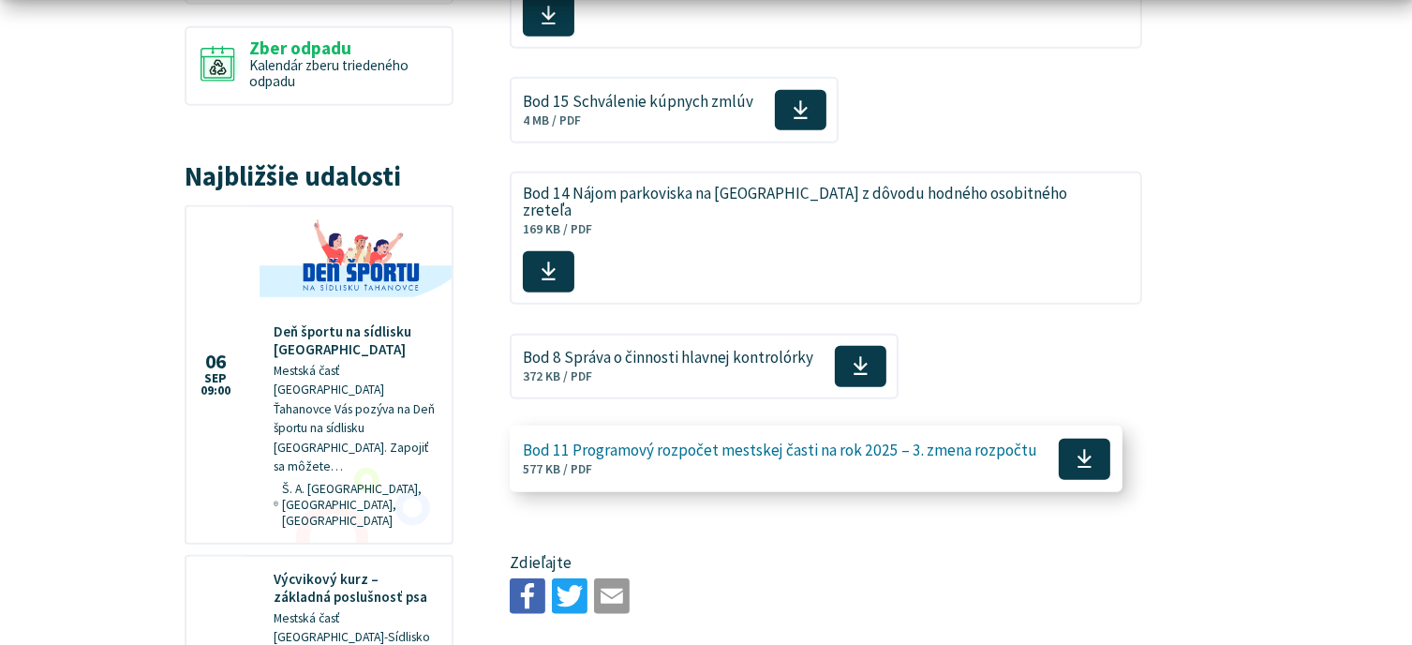
click at [1081, 448] on icon at bounding box center [1084, 459] width 16 height 22
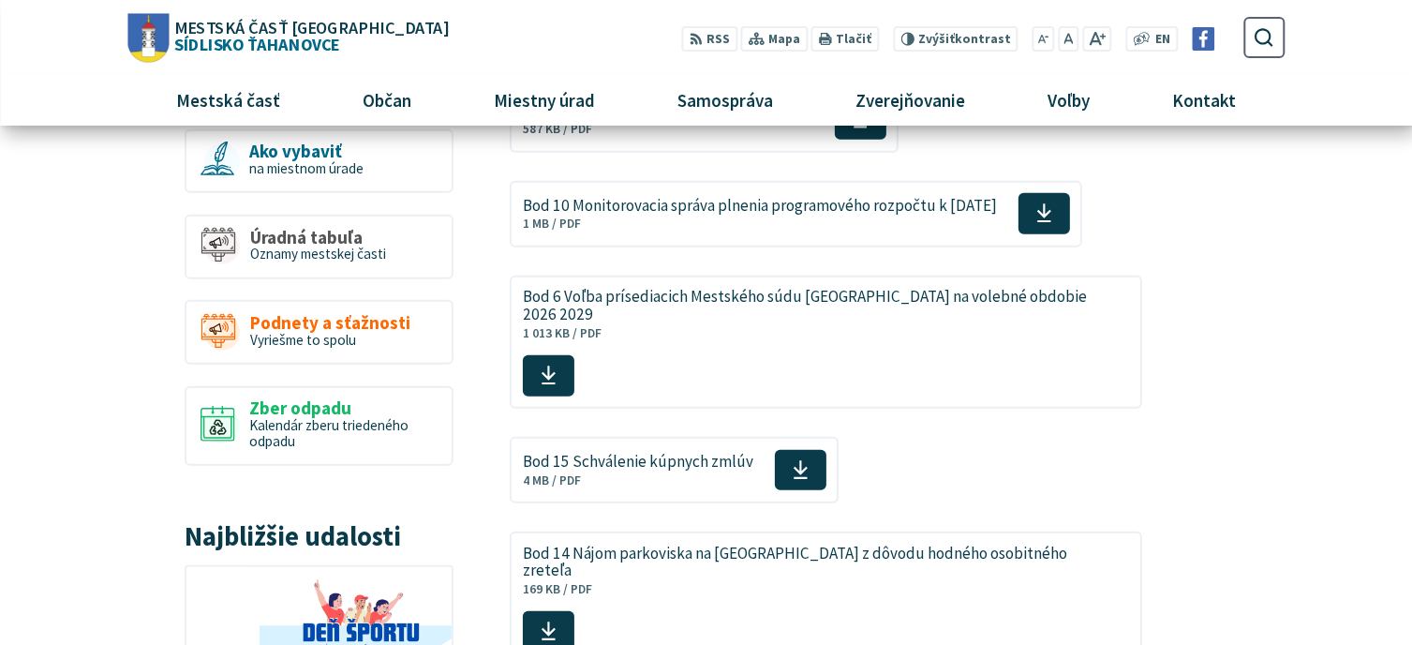
scroll to position [1312, 0]
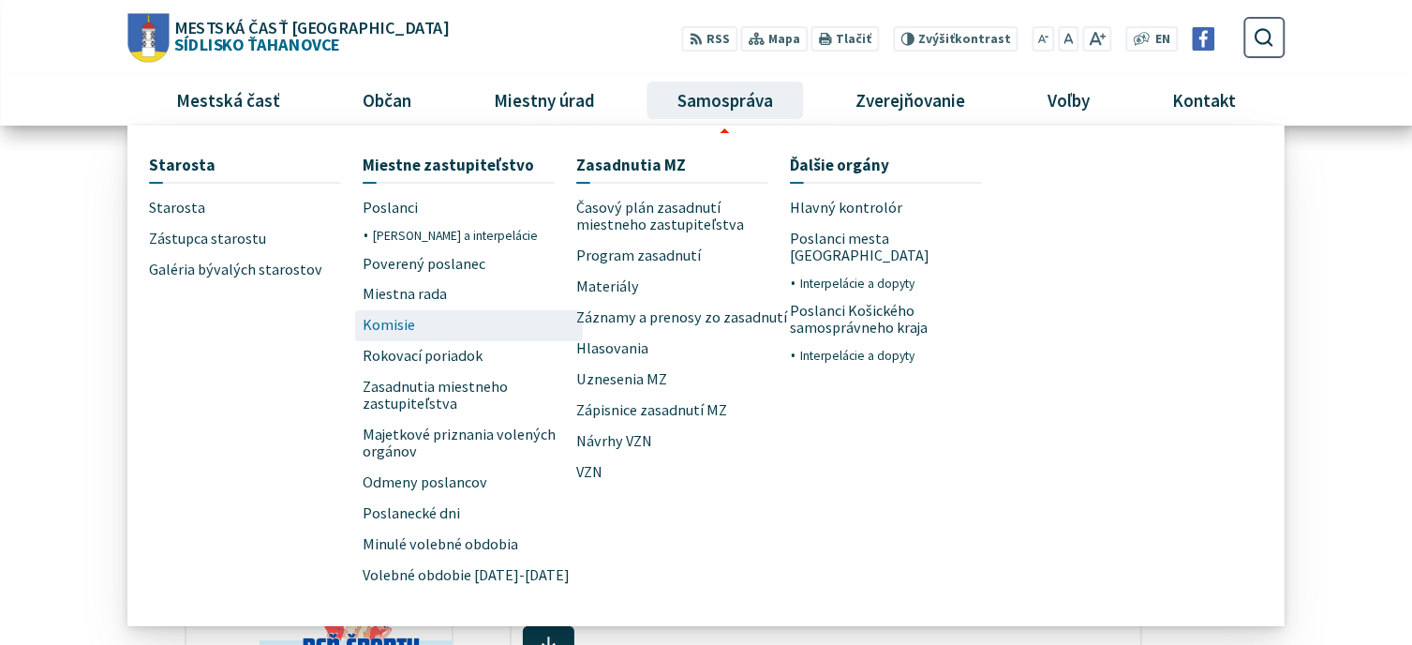
click at [387, 325] on span "Komisie" at bounding box center [389, 325] width 52 height 31
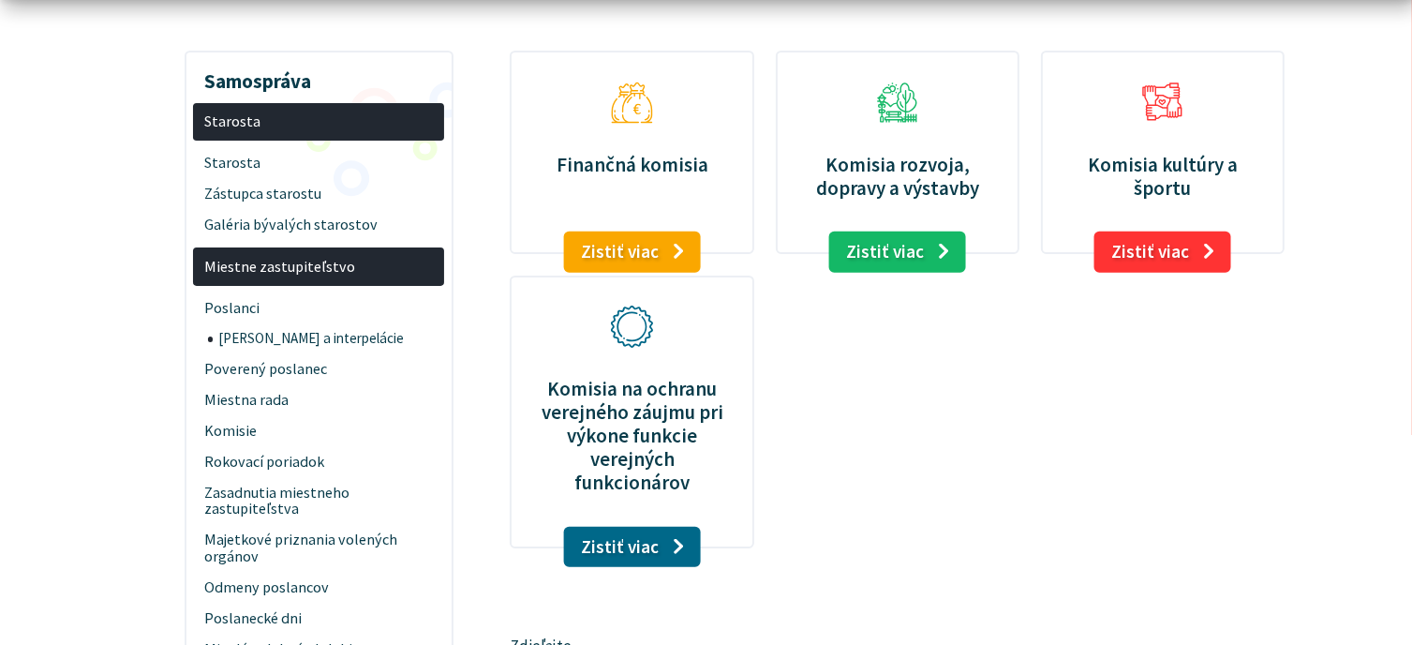
scroll to position [281, 0]
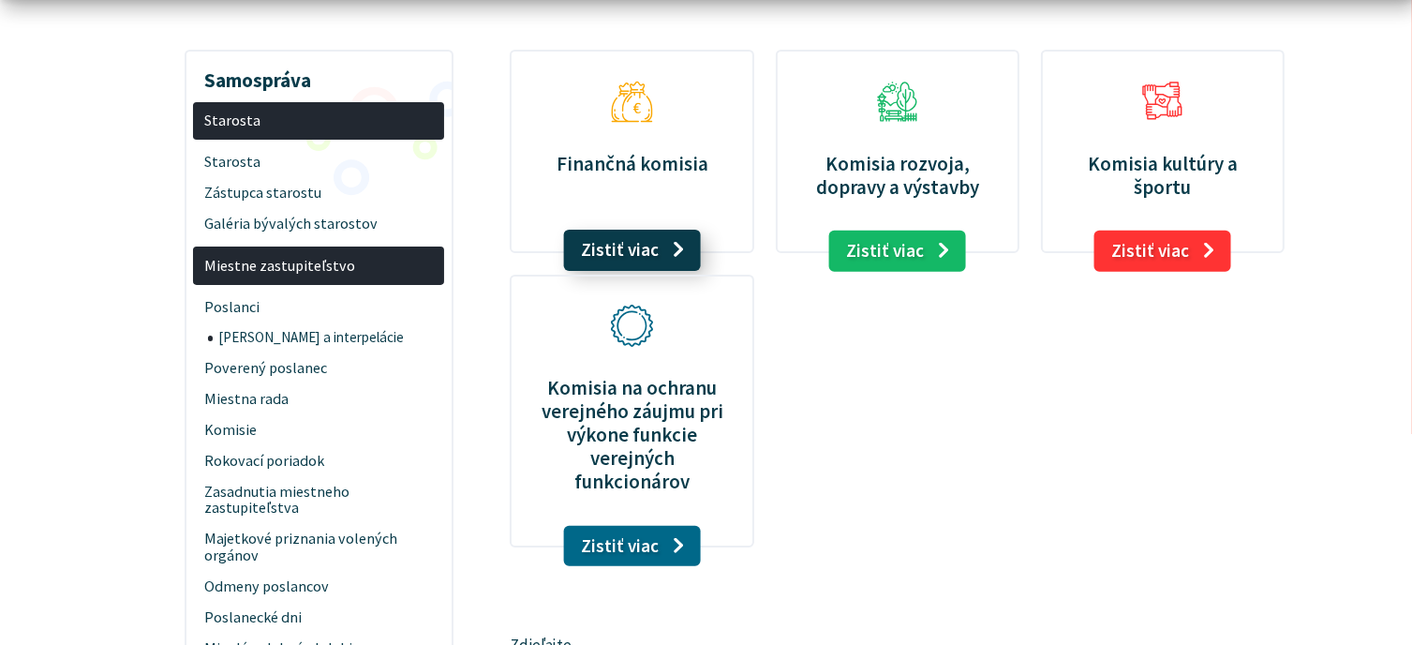
click at [675, 257] on link "Zistiť viac" at bounding box center [632, 250] width 138 height 41
